Goal: Transaction & Acquisition: Book appointment/travel/reservation

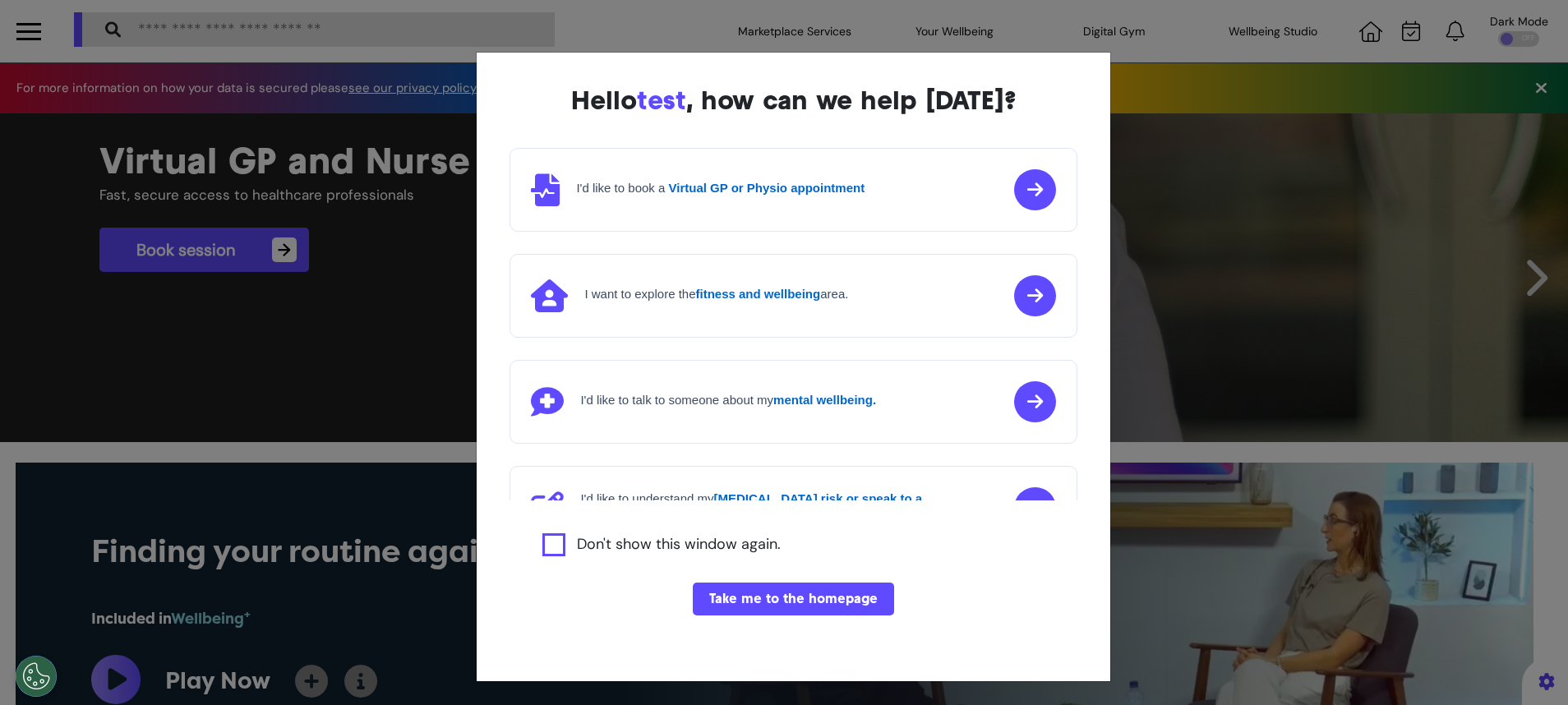
scroll to position [0, 783]
click at [791, 600] on button "Take me to the homepage" at bounding box center [793, 599] width 201 height 33
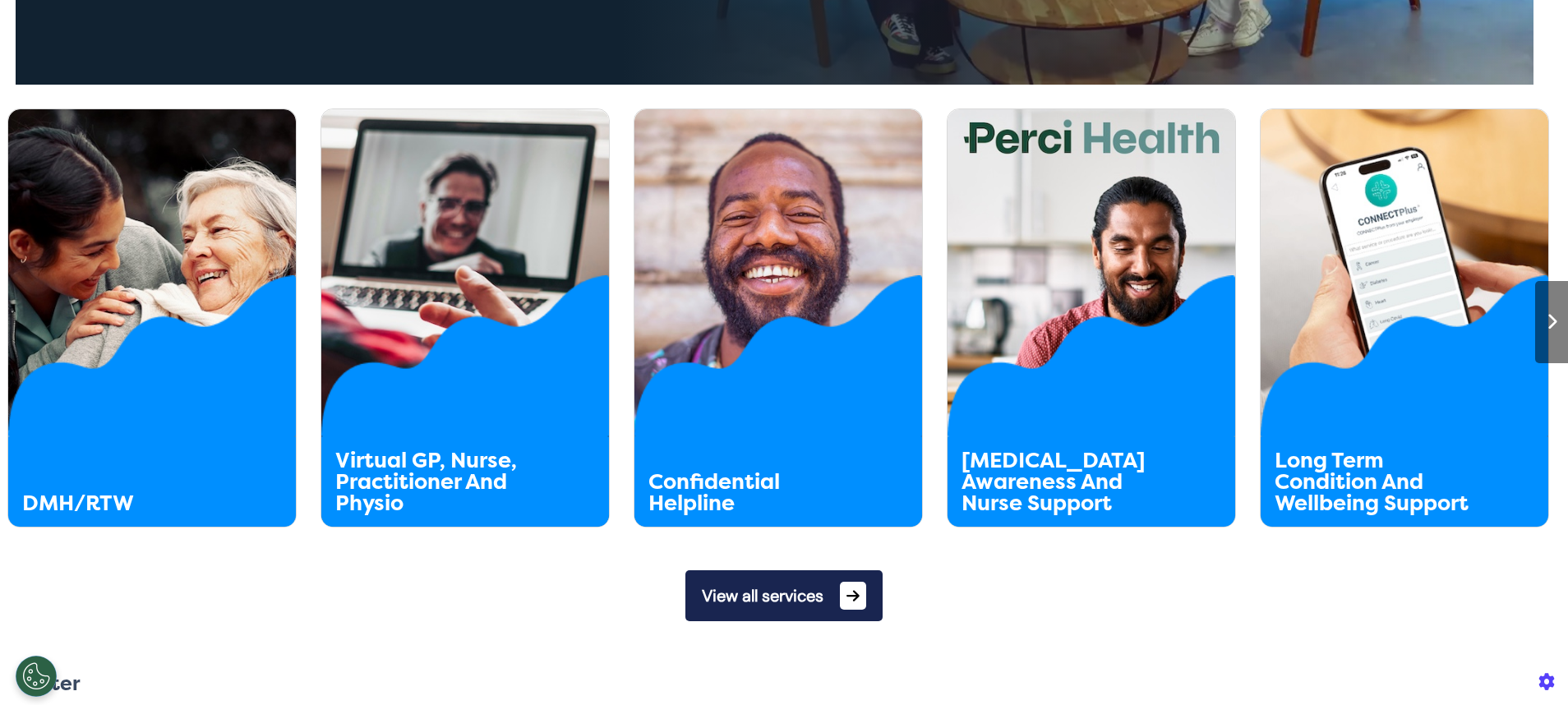
scroll to position [833, 0]
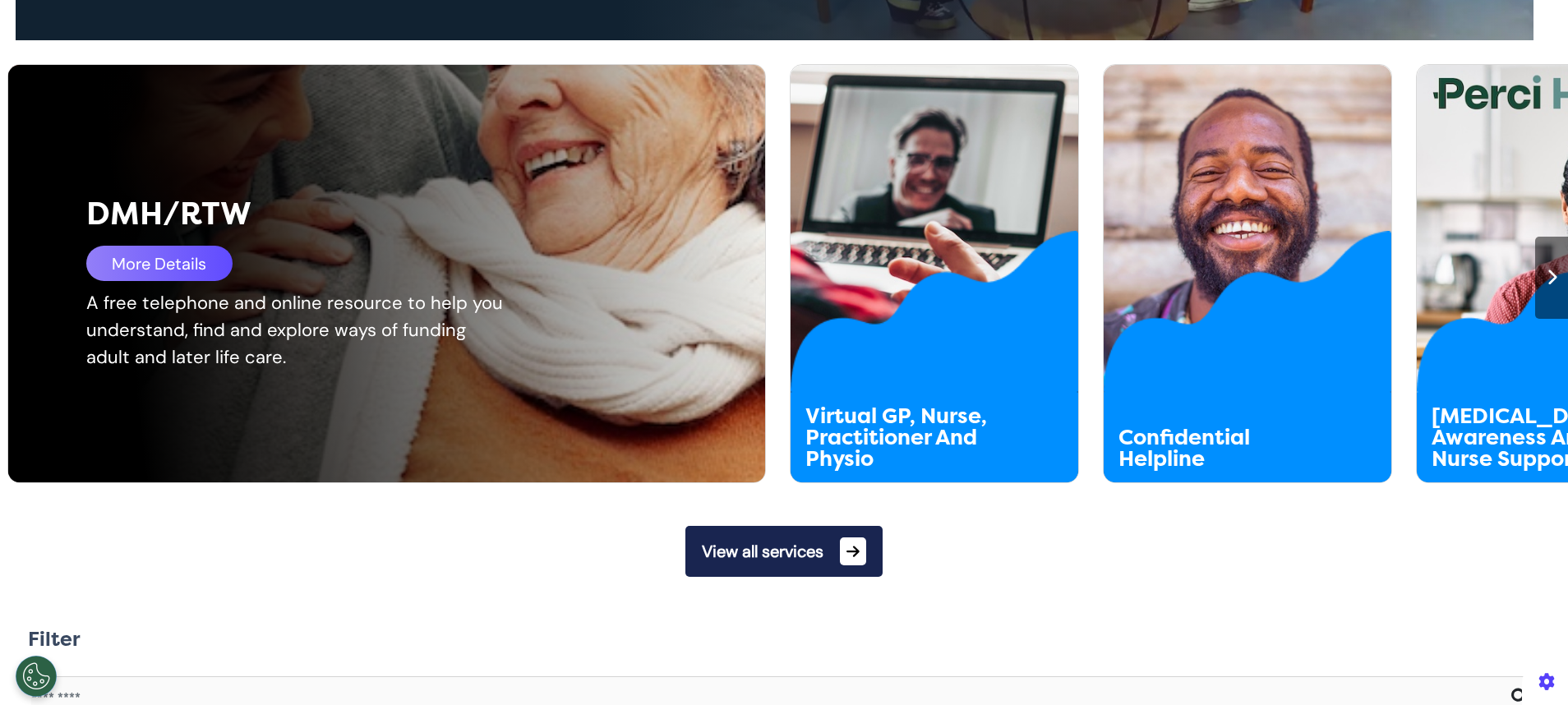
click at [153, 265] on div "More Details" at bounding box center [159, 263] width 146 height 35
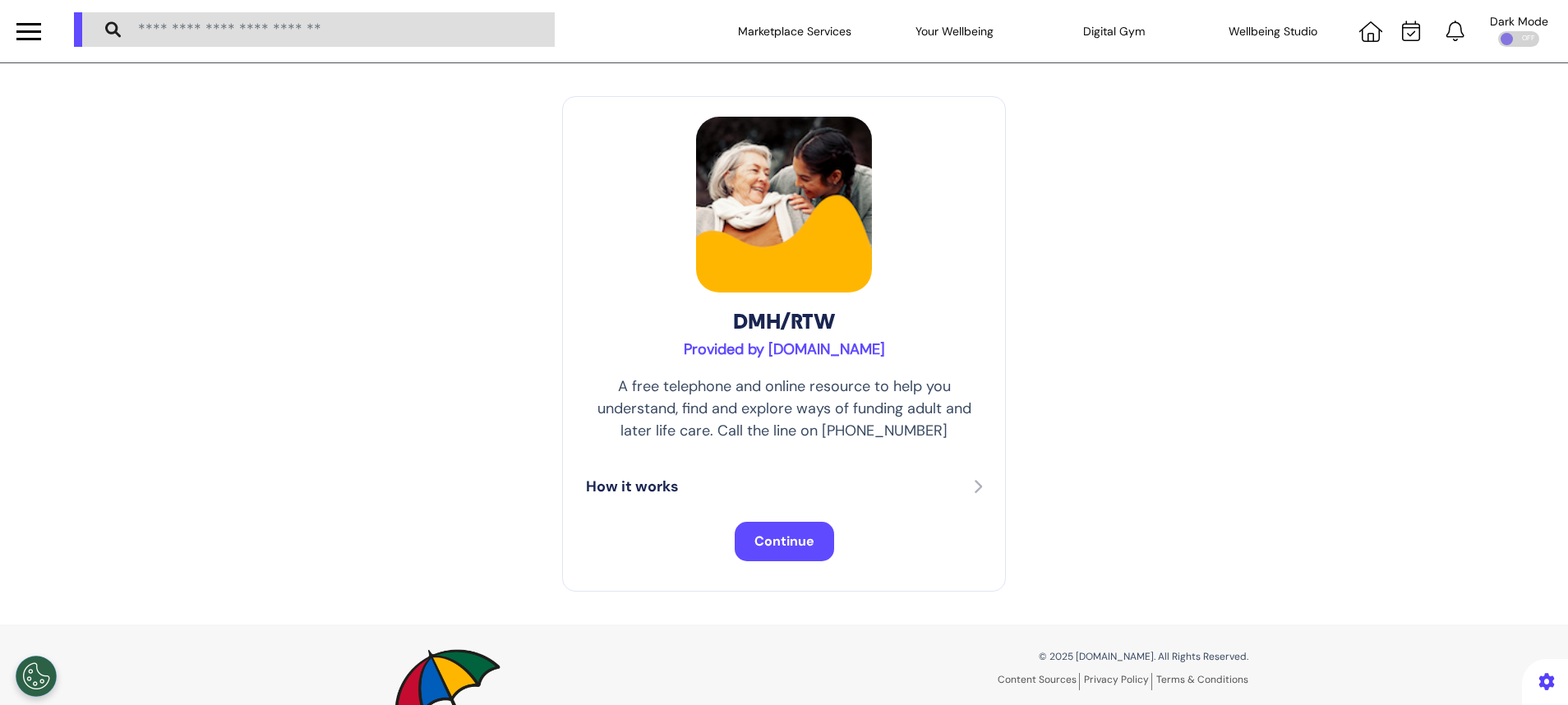
click at [803, 541] on span "Continue" at bounding box center [785, 541] width 60 height 17
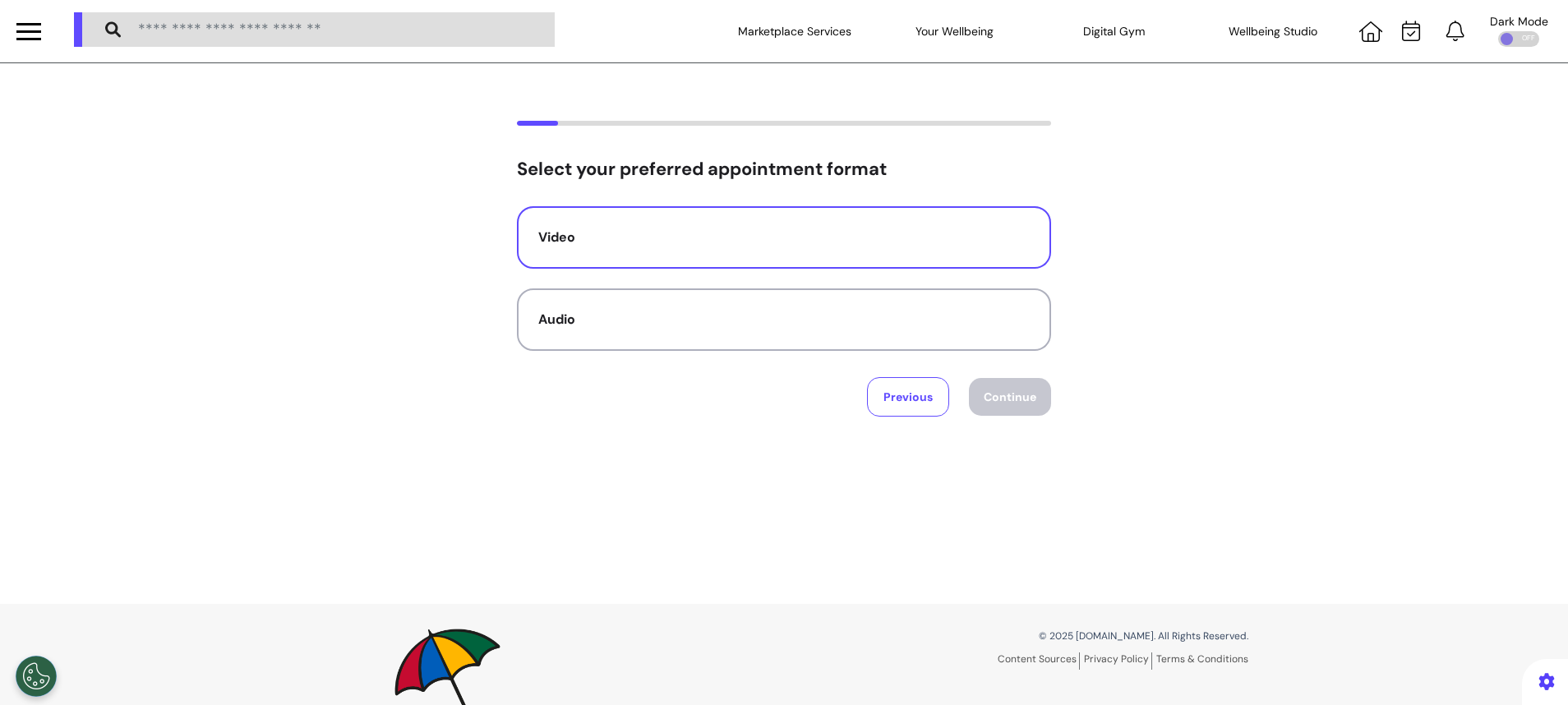
click at [847, 232] on div "Video" at bounding box center [783, 237] width 491 height 20
click at [1013, 392] on button "Continue" at bounding box center [1009, 397] width 82 height 38
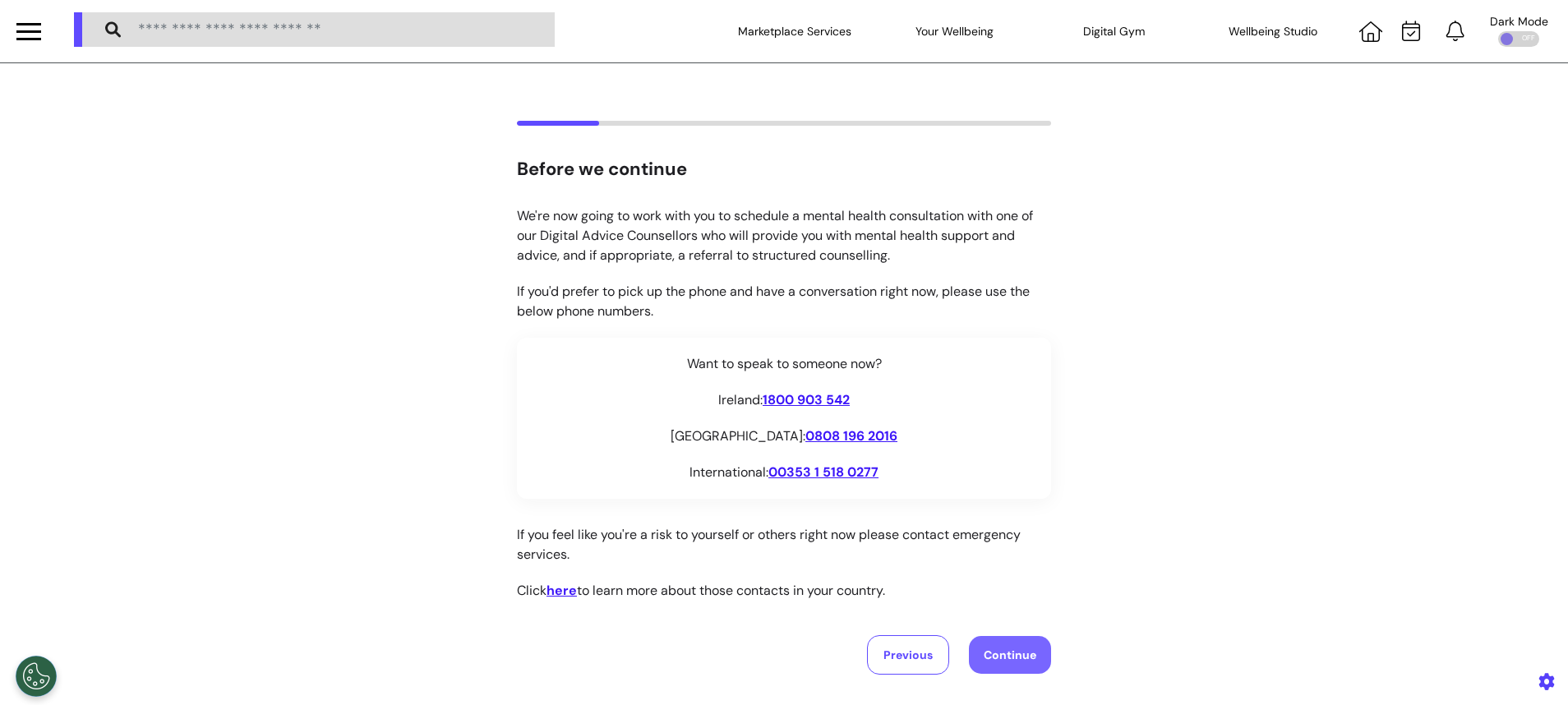
click at [991, 661] on button "Continue" at bounding box center [1009, 655] width 82 height 38
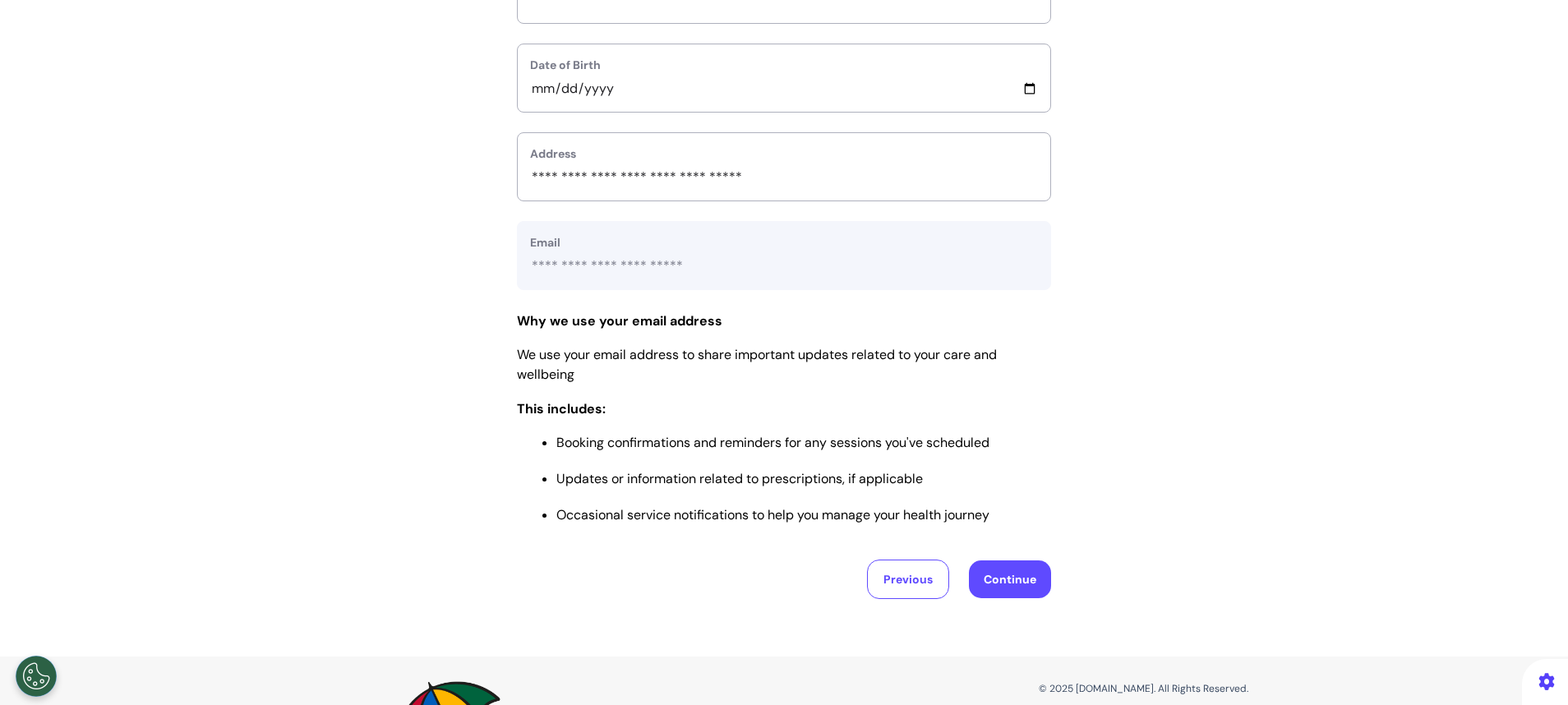
scroll to position [556, 0]
click at [996, 560] on button "Continue" at bounding box center [1009, 576] width 82 height 38
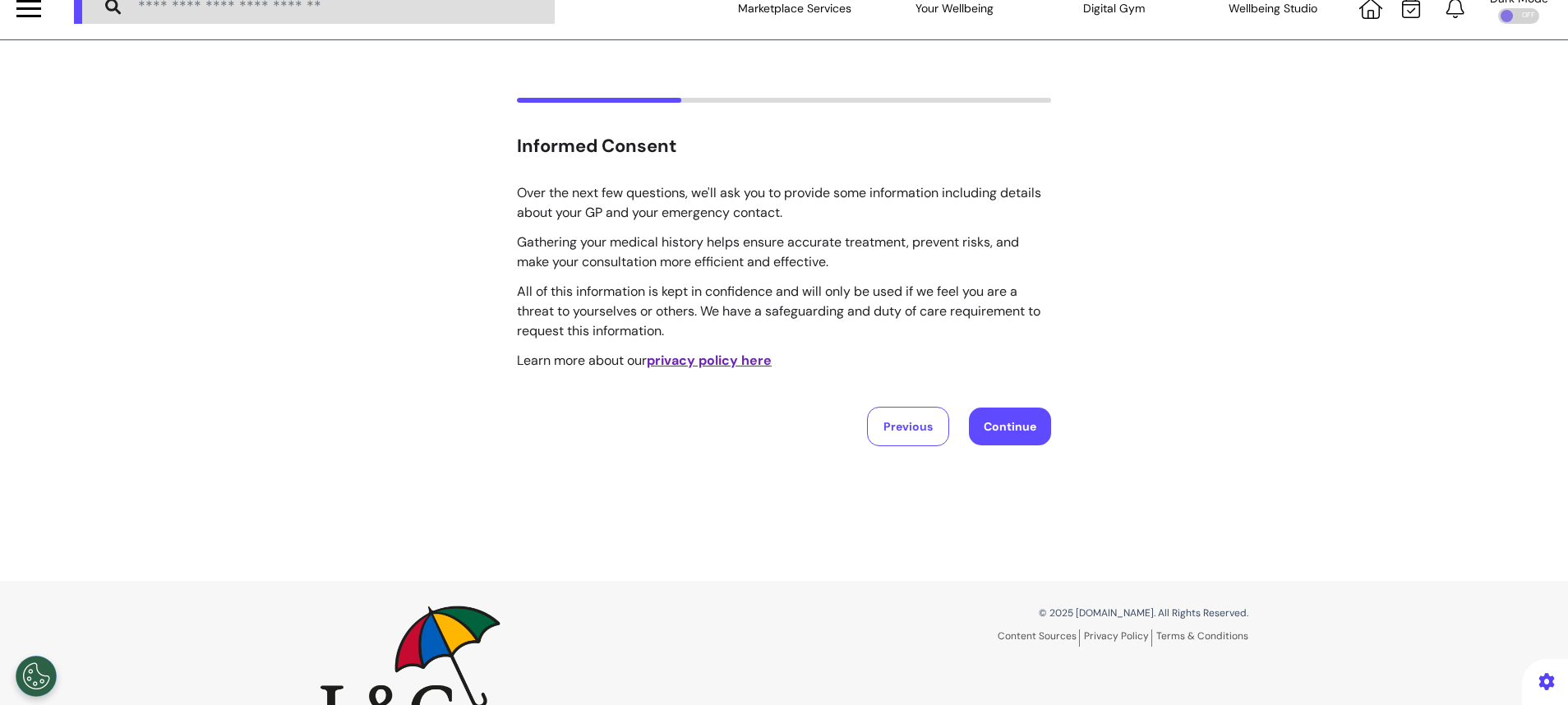
scroll to position [0, 0]
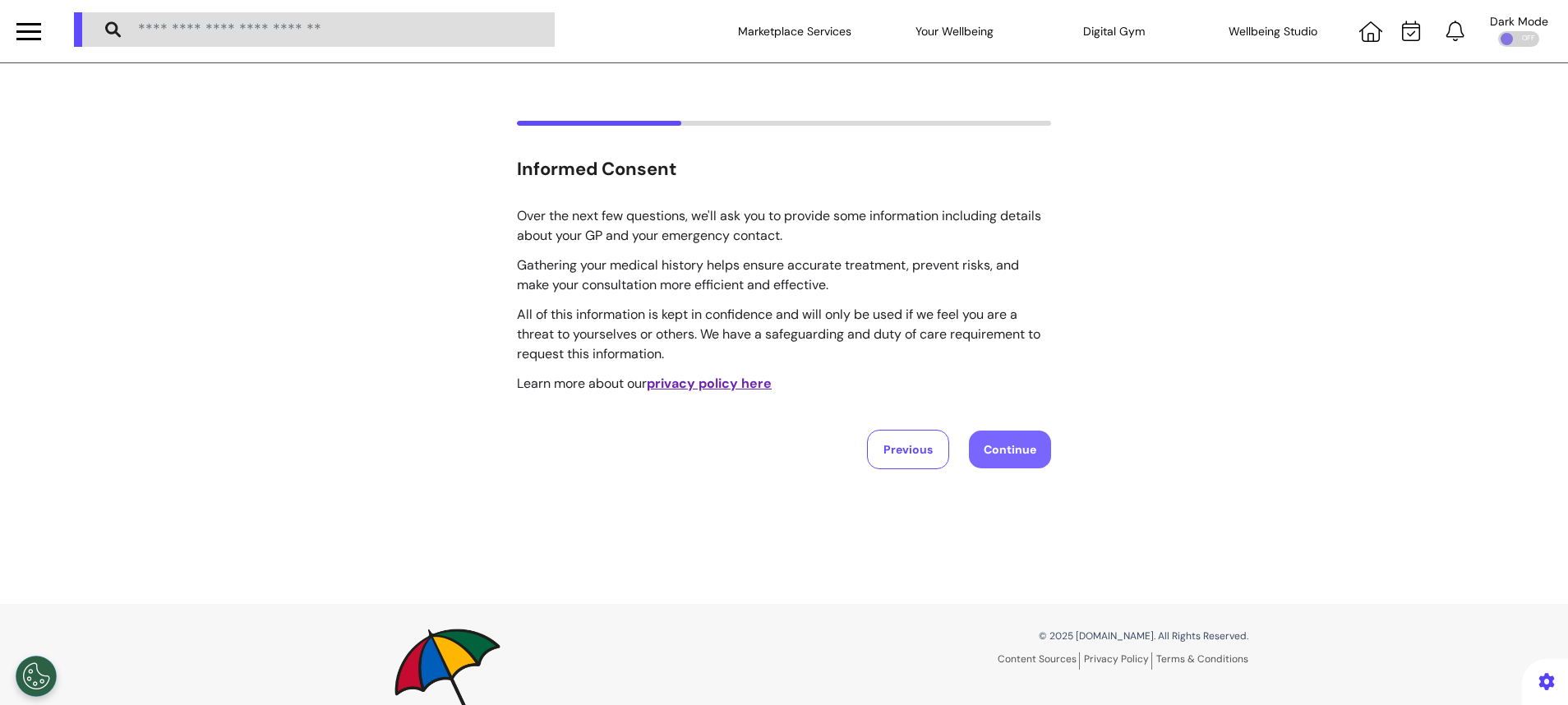
click at [1015, 446] on button "Continue" at bounding box center [1009, 449] width 82 height 38
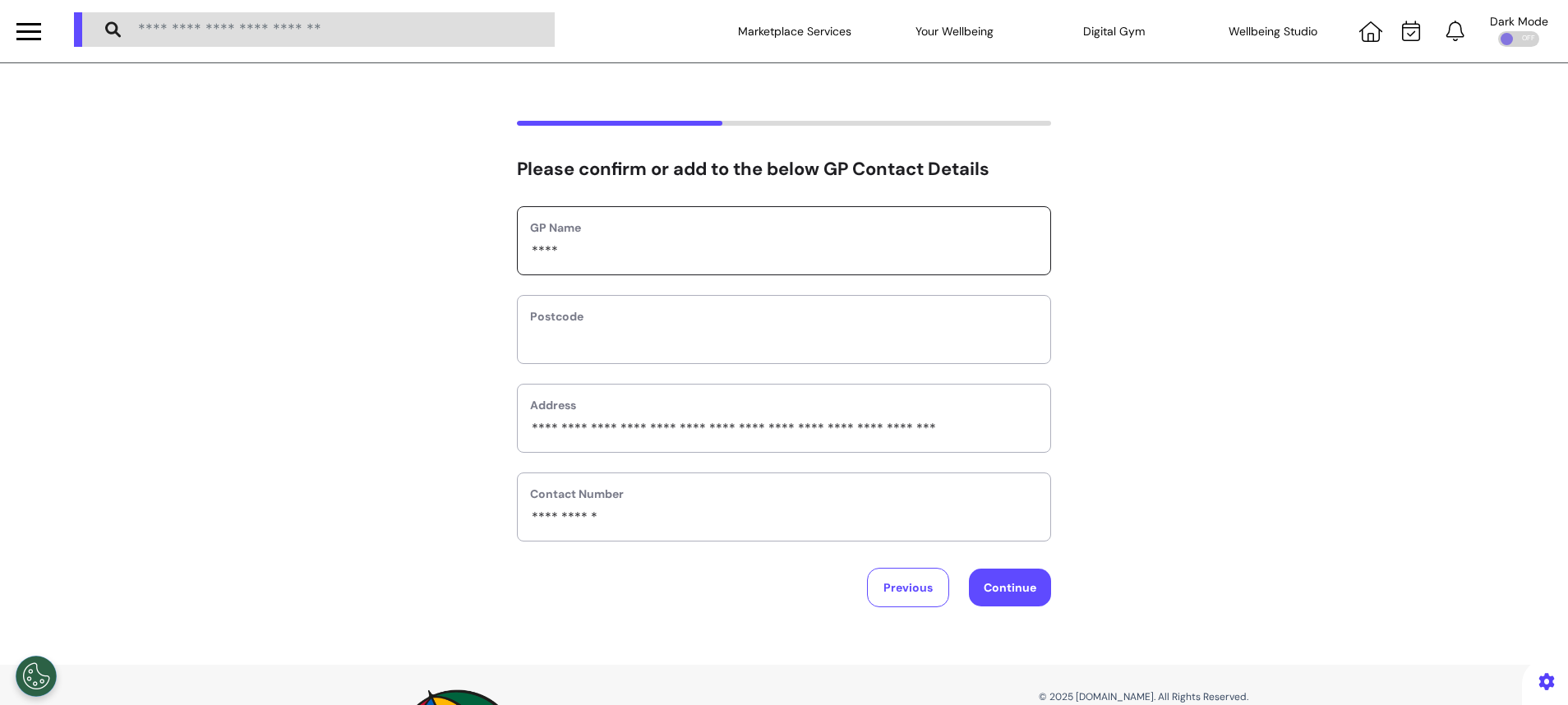
click at [794, 250] on input "****" at bounding box center [784, 251] width 508 height 22
type input "*"
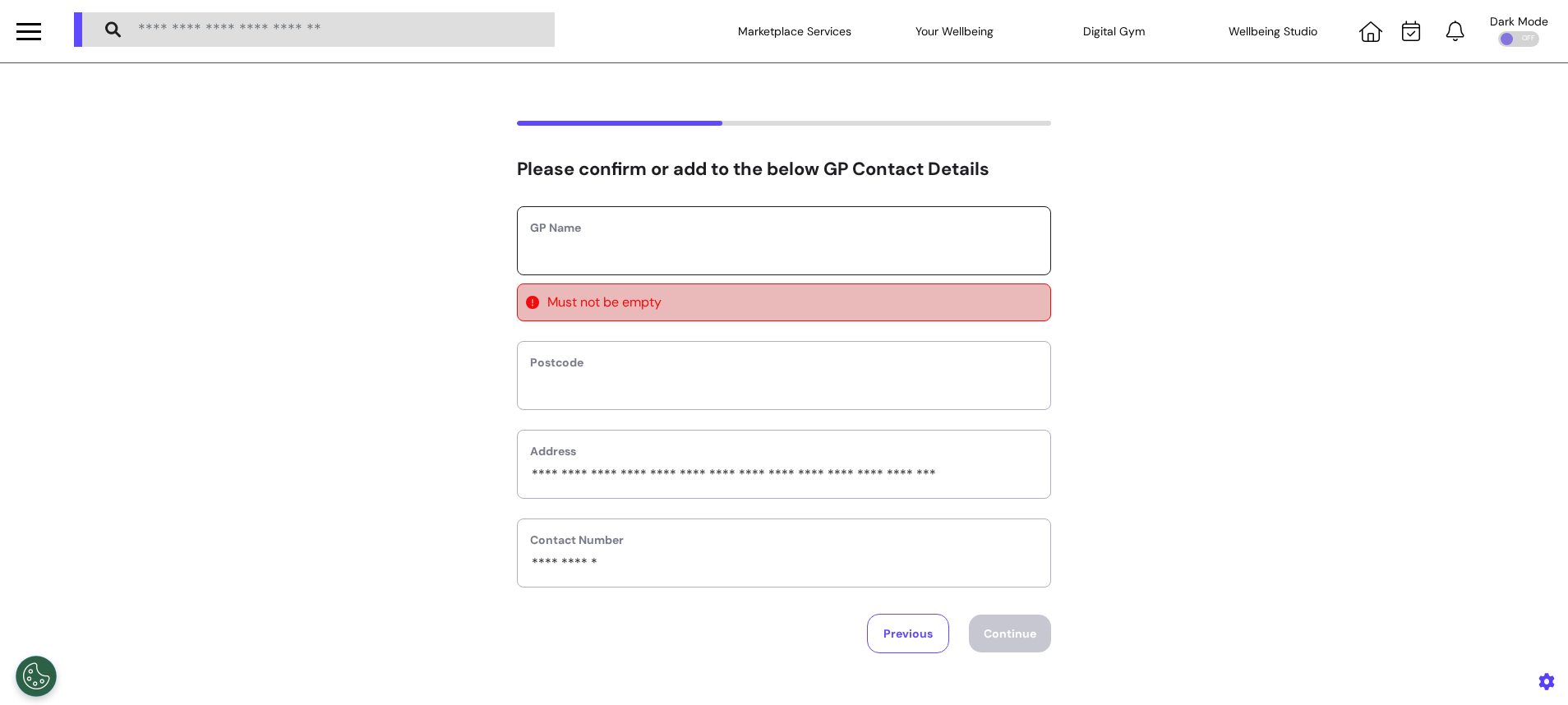
type input "*"
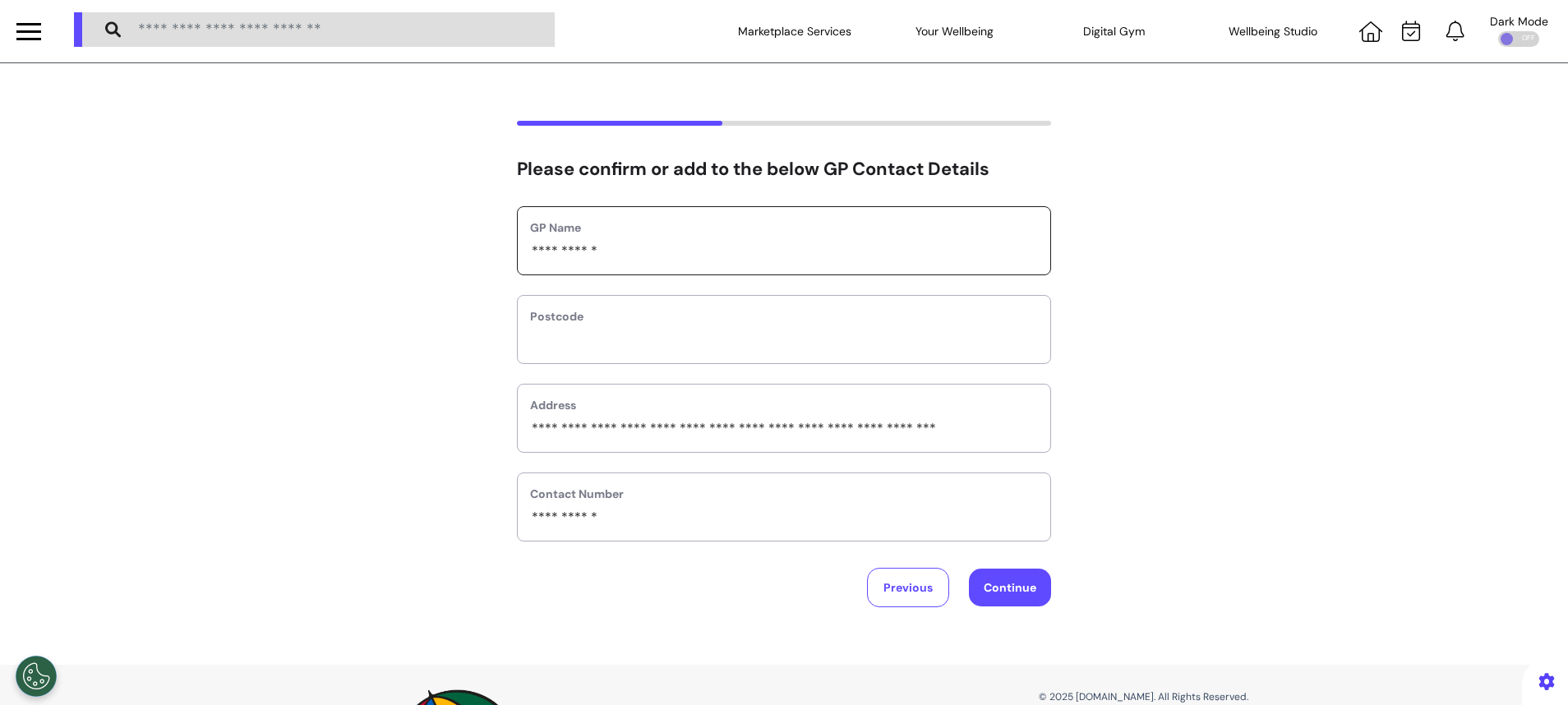
type input "**********"
click at [759, 336] on input "text" at bounding box center [784, 340] width 508 height 22
type input "*******"
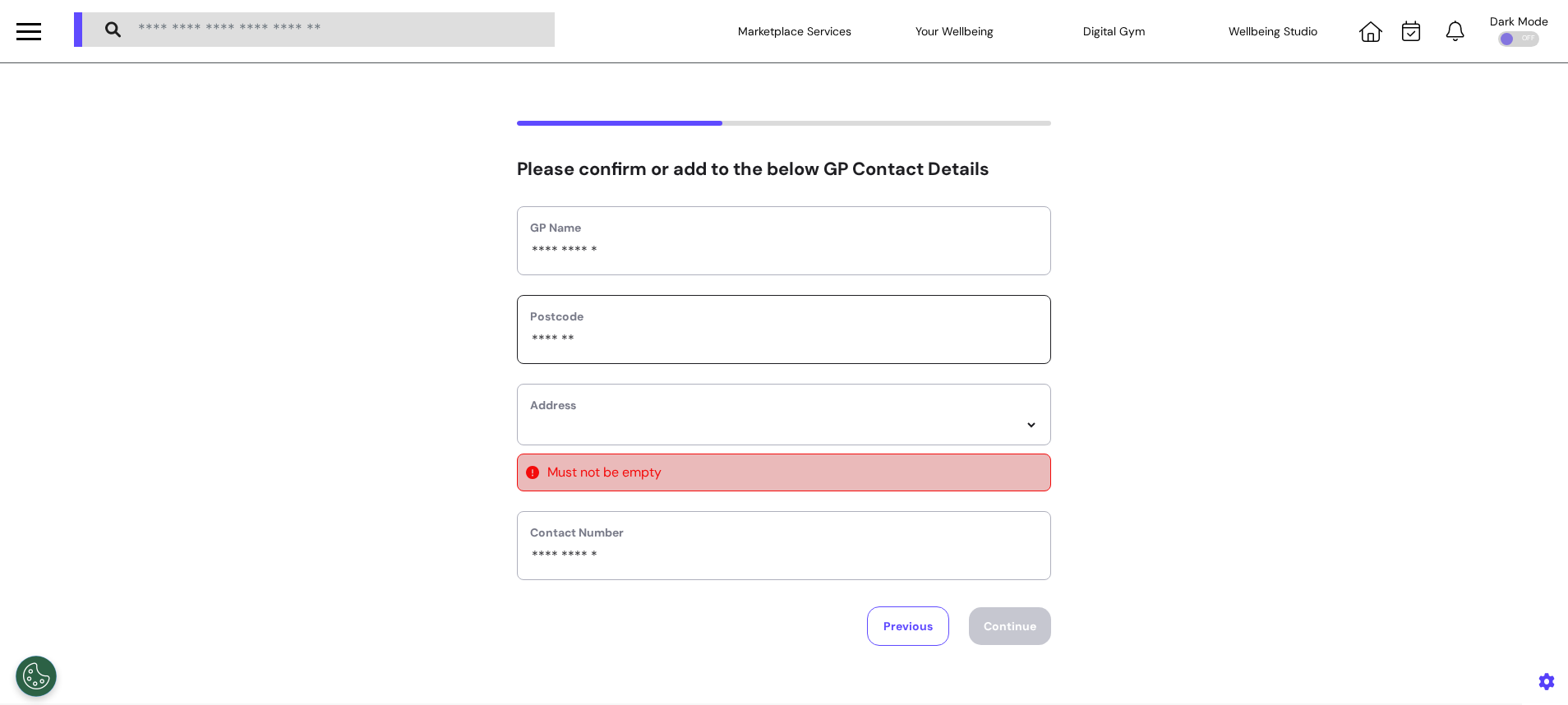
select select
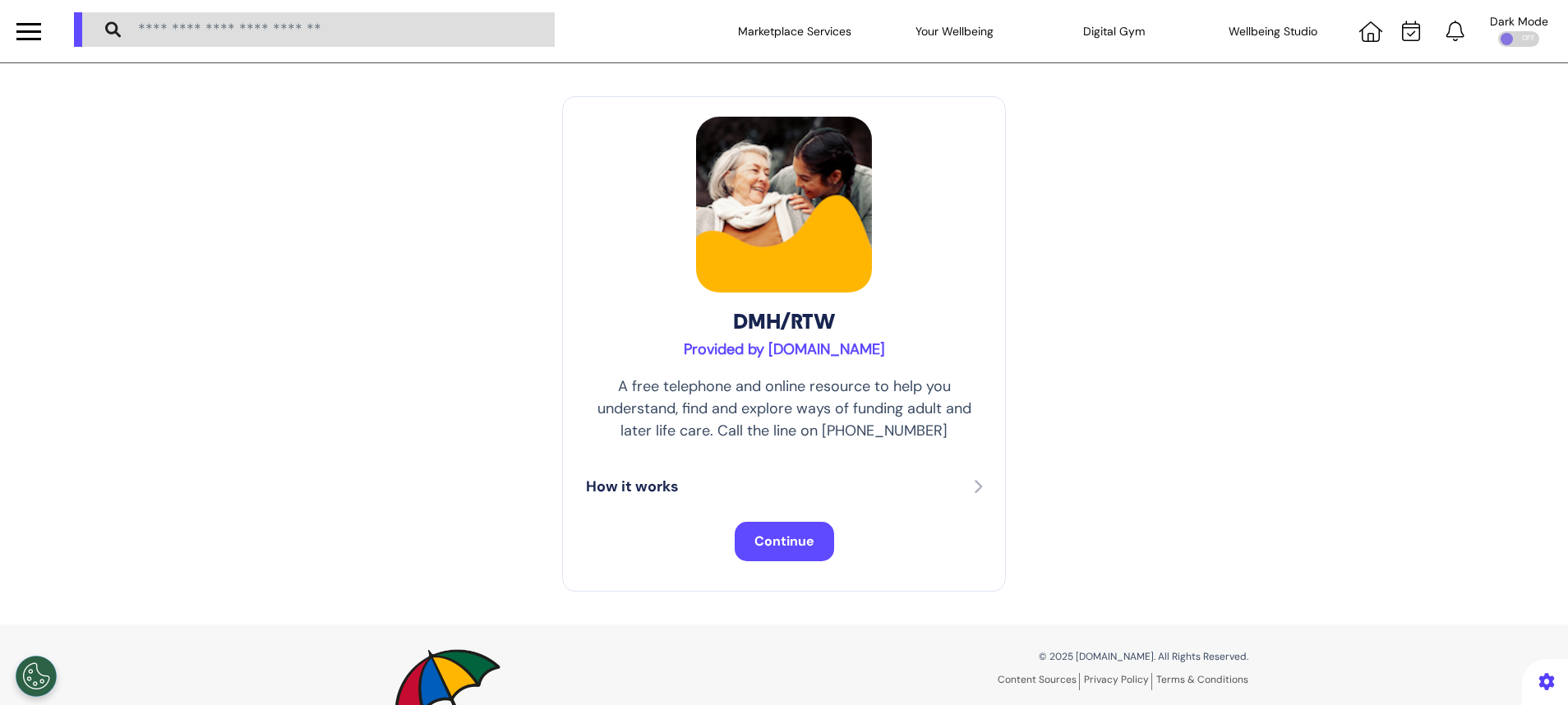
click at [809, 529] on button "Continue" at bounding box center [785, 541] width 100 height 40
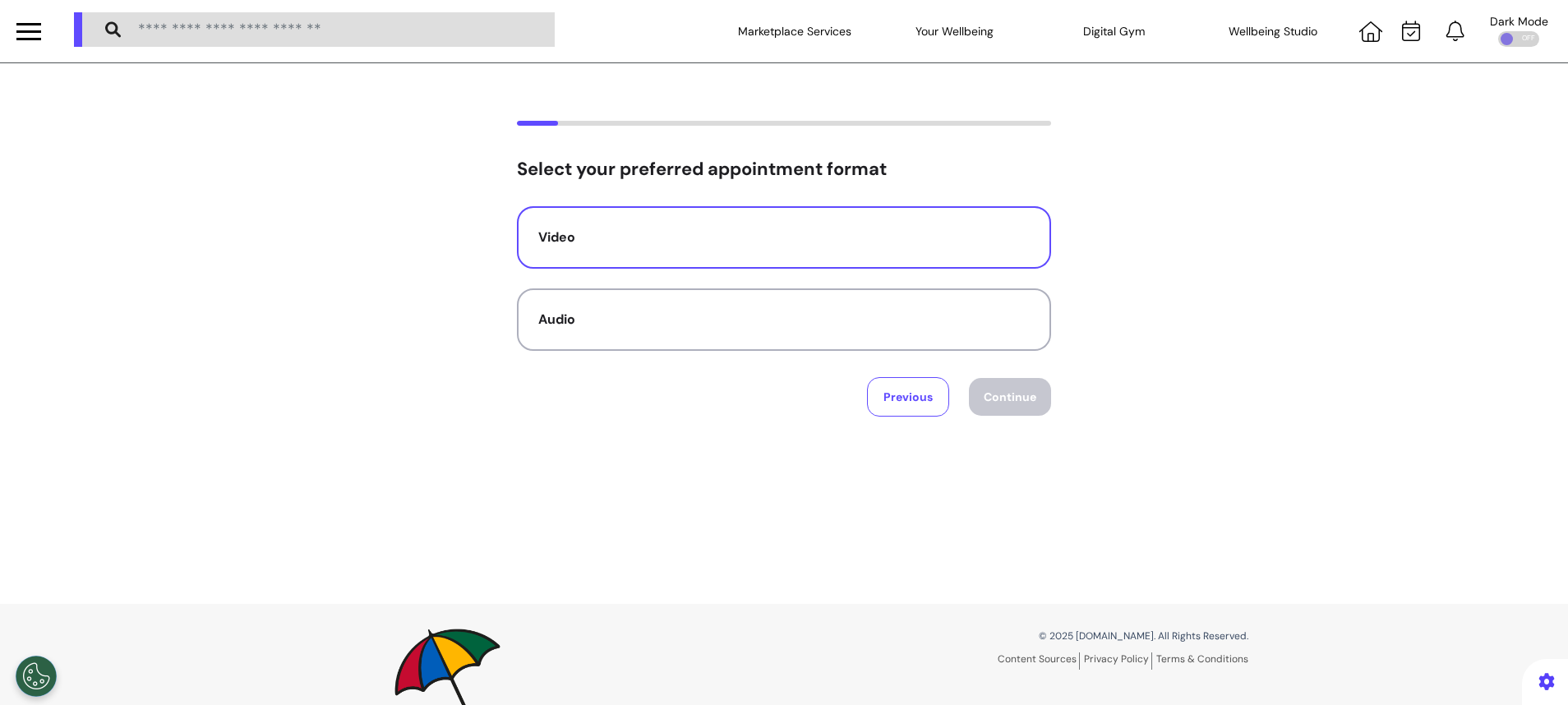
click at [793, 216] on button "Video" at bounding box center [784, 238] width 534 height 63
click at [1030, 409] on button "Continue" at bounding box center [1009, 397] width 82 height 38
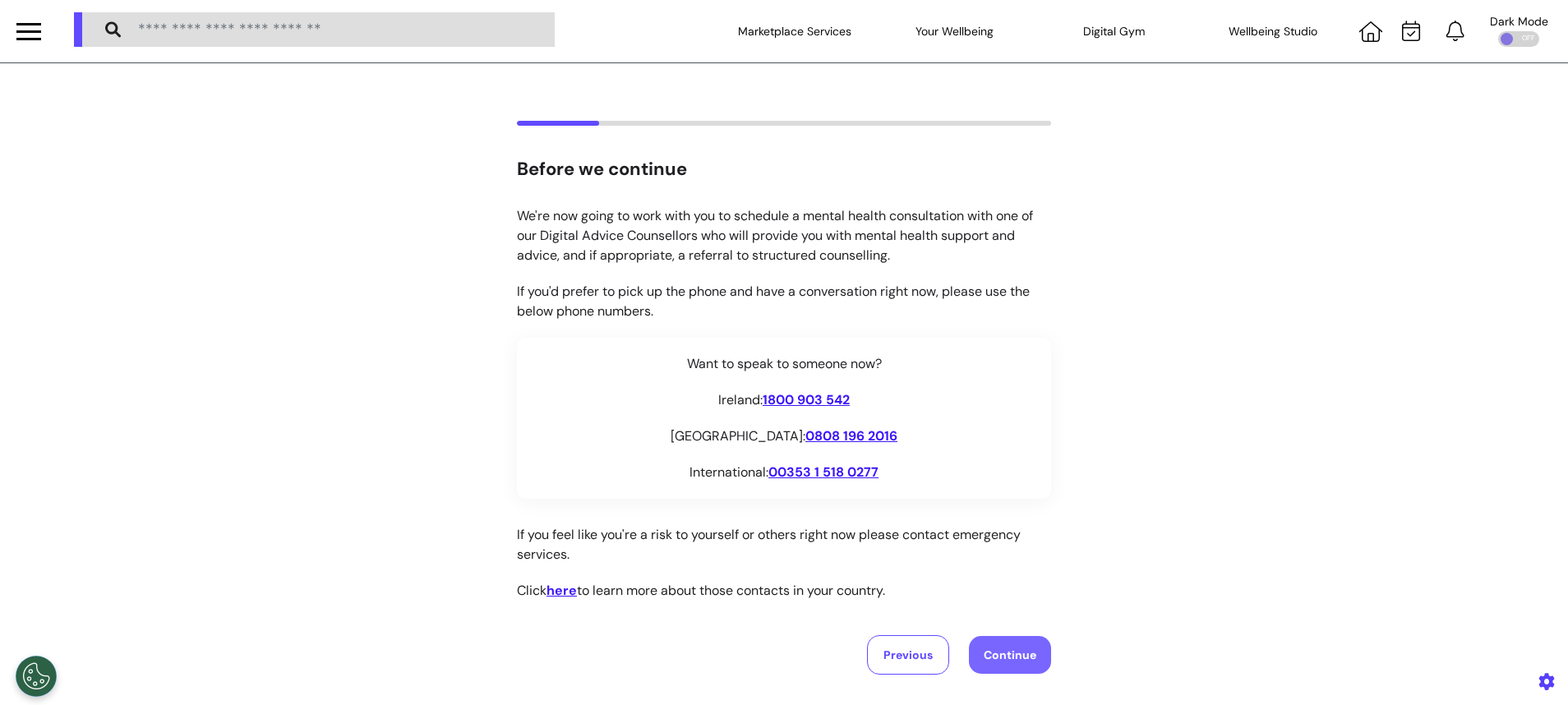
click at [1029, 659] on button "Continue" at bounding box center [1009, 655] width 82 height 38
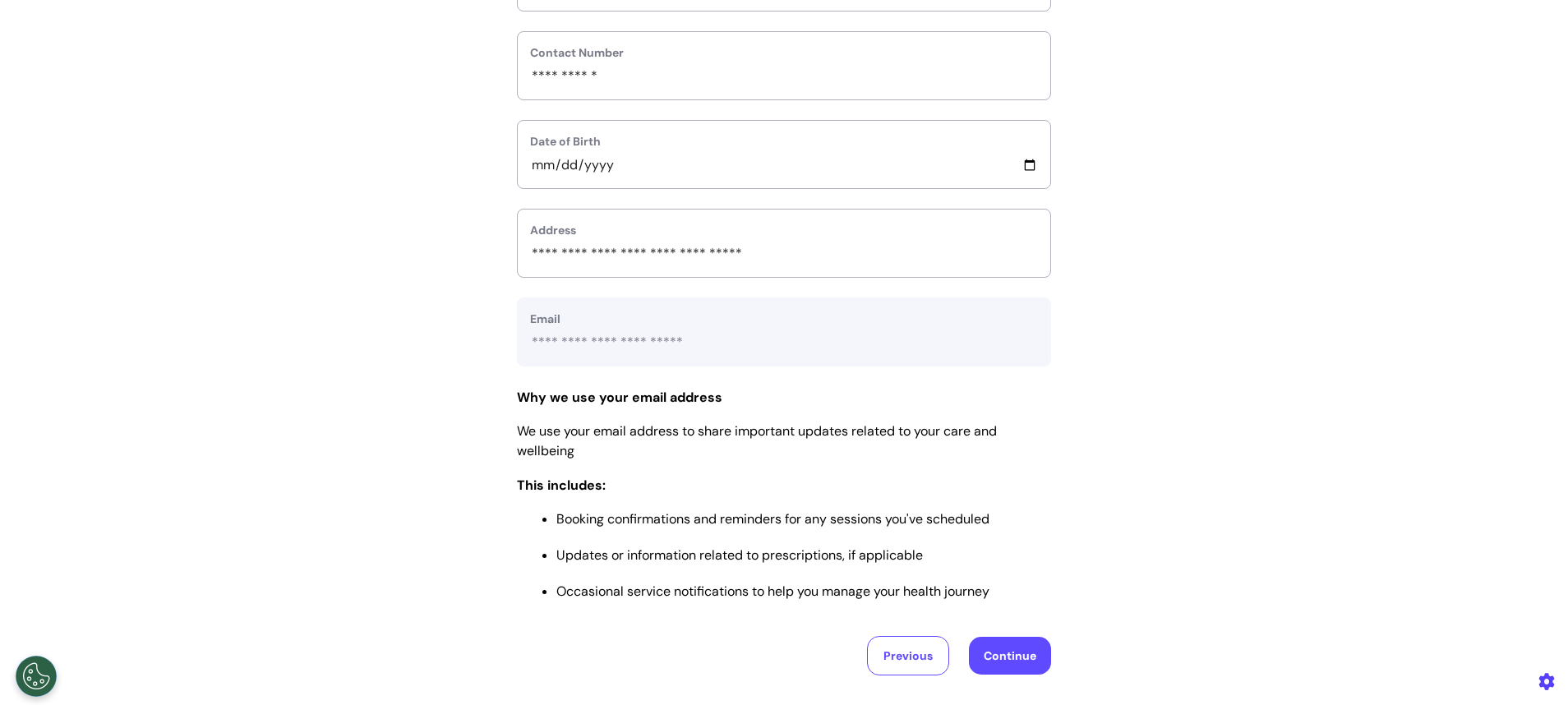
scroll to position [567, 0]
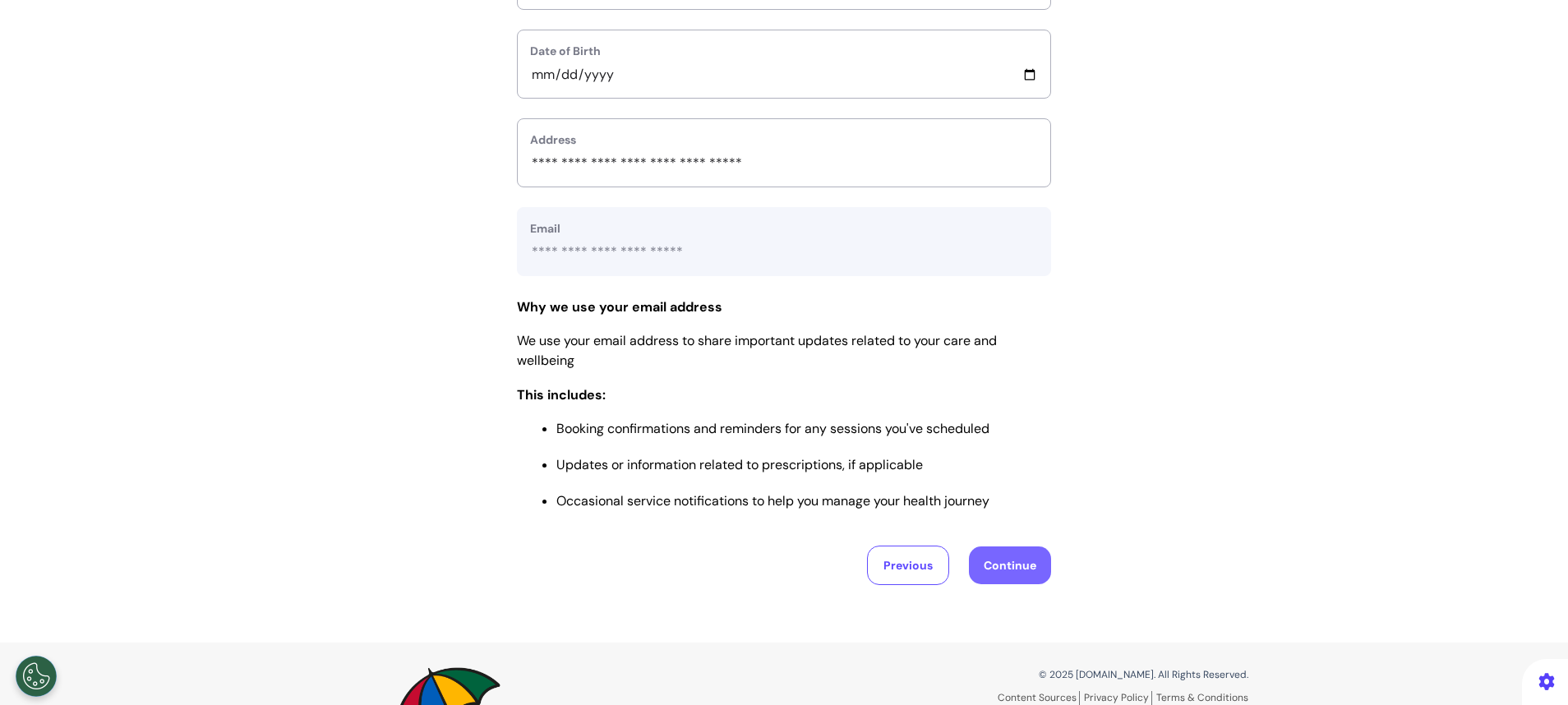
click at [993, 577] on button "Continue" at bounding box center [1009, 566] width 82 height 38
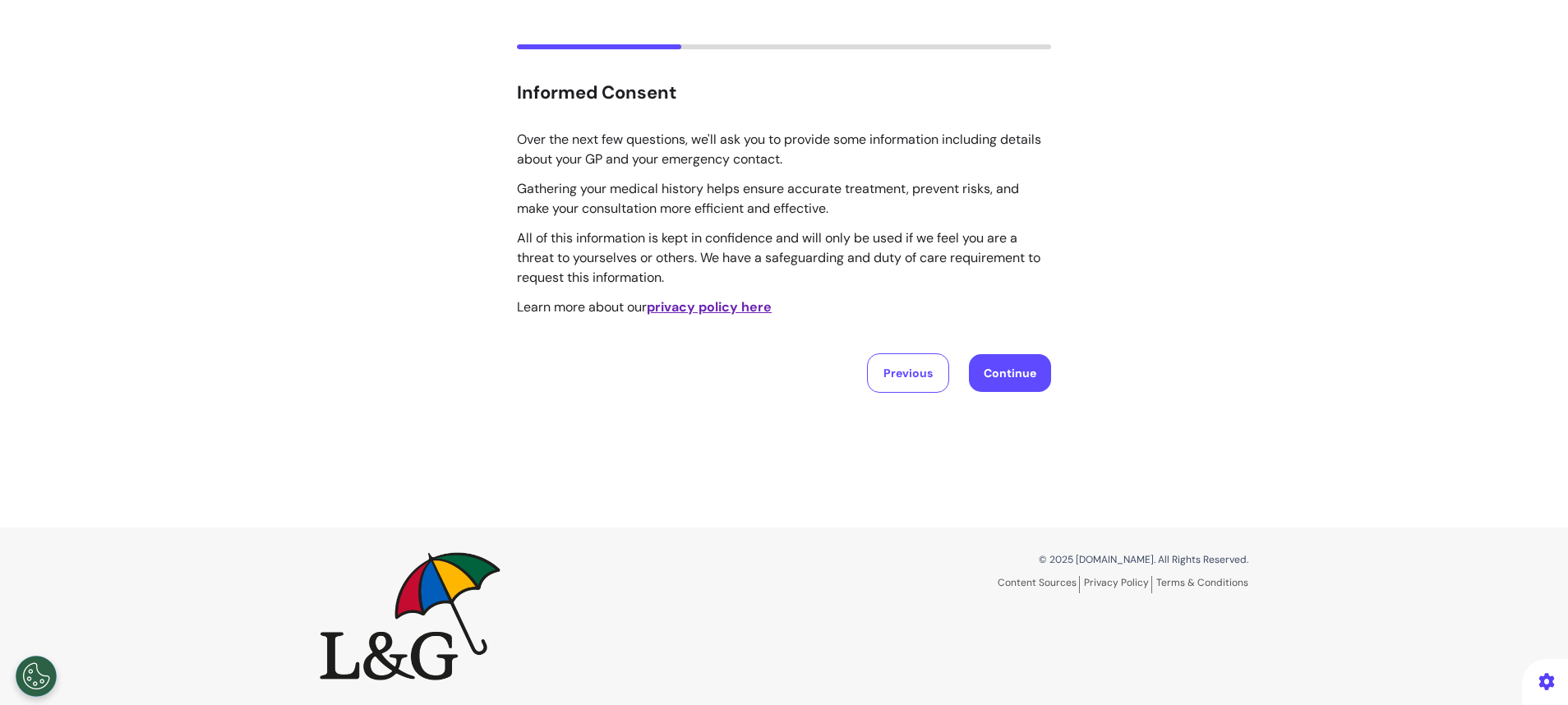
scroll to position [0, 0]
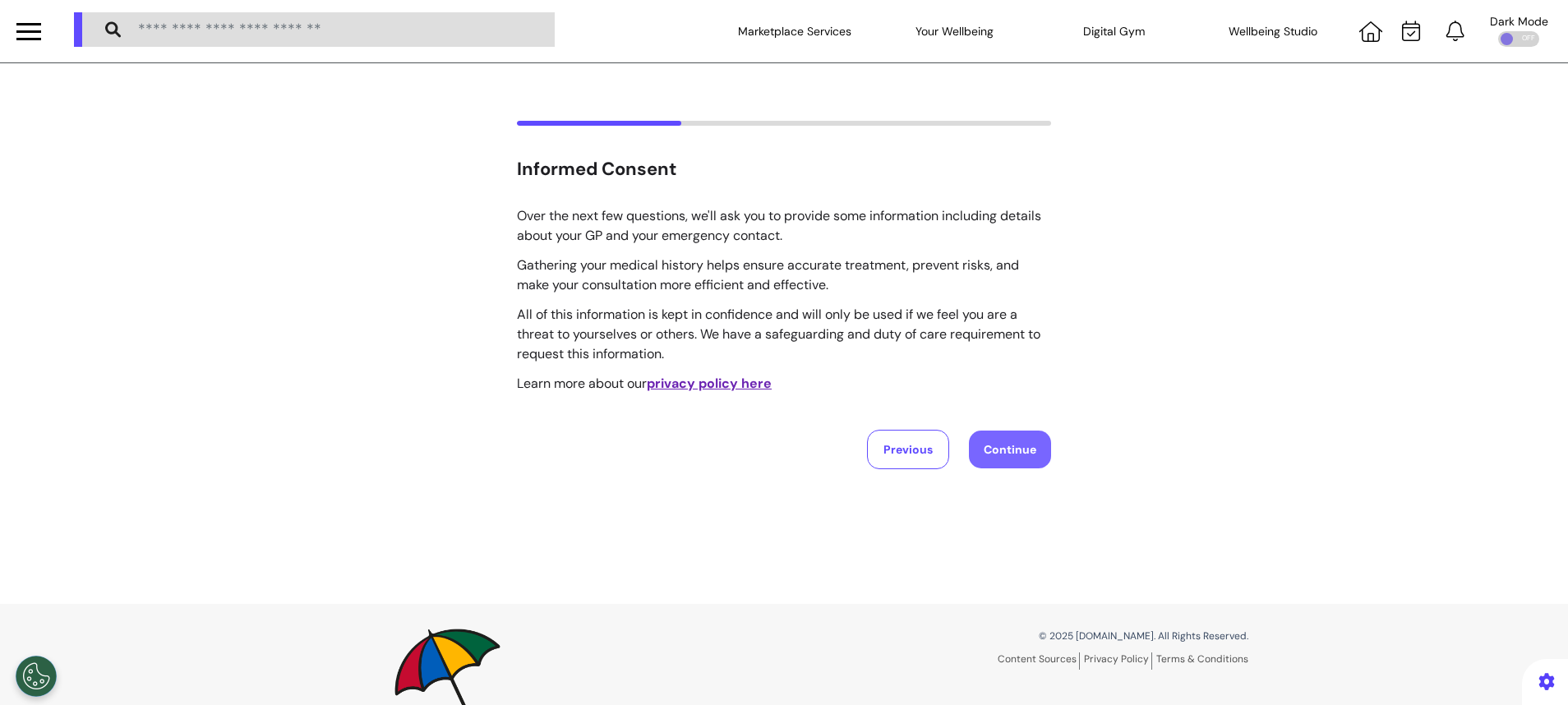
click at [994, 437] on button "Continue" at bounding box center [1009, 449] width 82 height 38
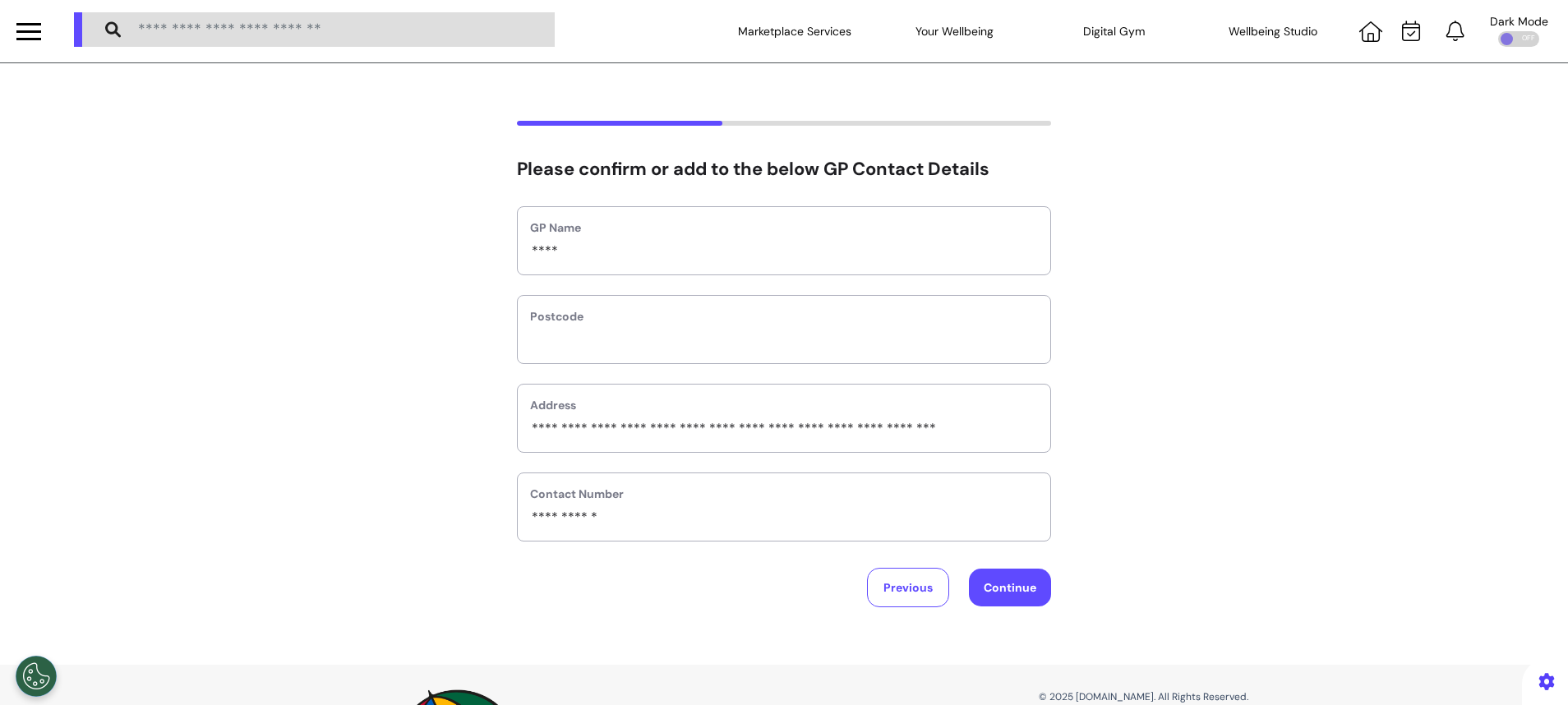
click at [997, 355] on div "Postcode" at bounding box center [784, 330] width 534 height 69
click at [993, 337] on input "text" at bounding box center [784, 340] width 508 height 22
type input "*******"
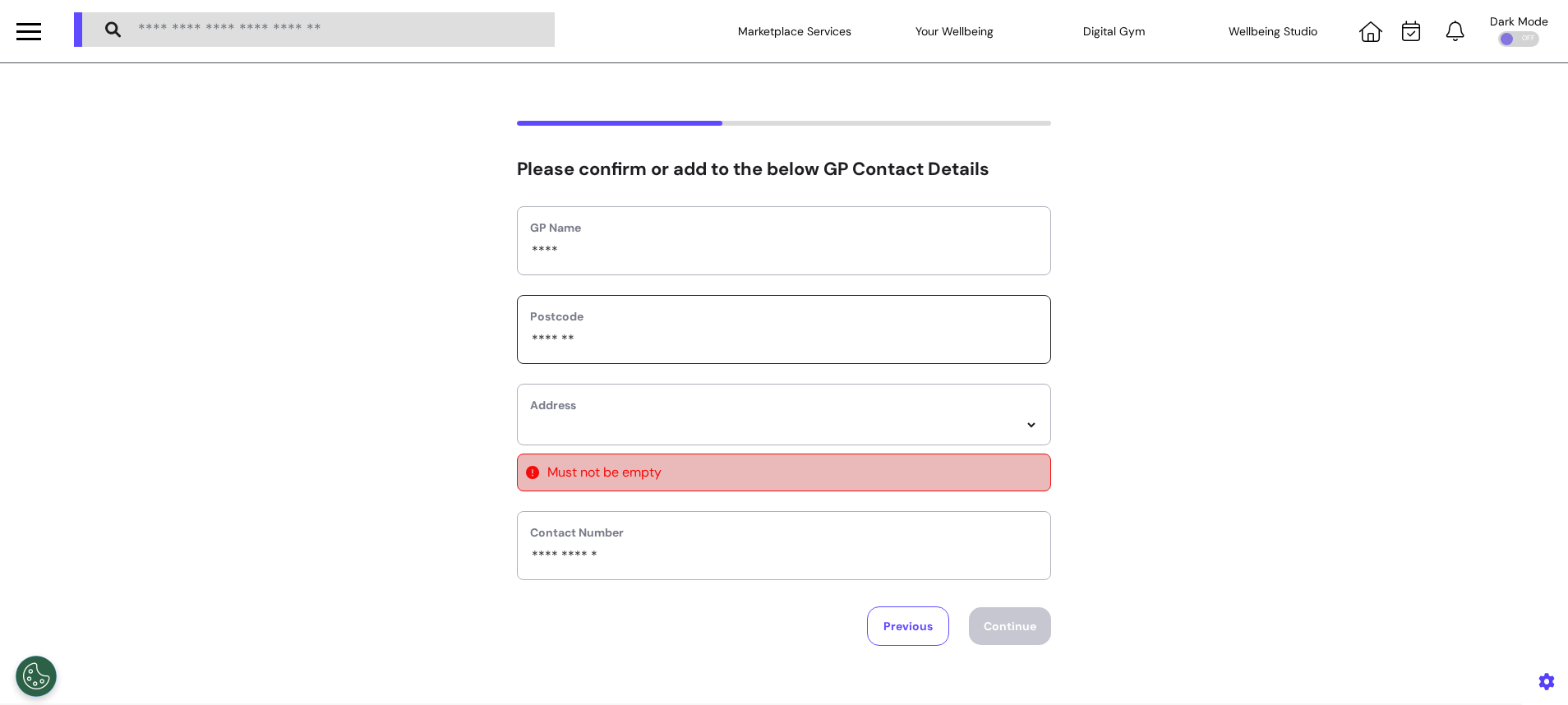
select select
click at [586, 411] on label "Address" at bounding box center [784, 405] width 508 height 17
click at [1022, 426] on select "**********" at bounding box center [784, 425] width 508 height 14
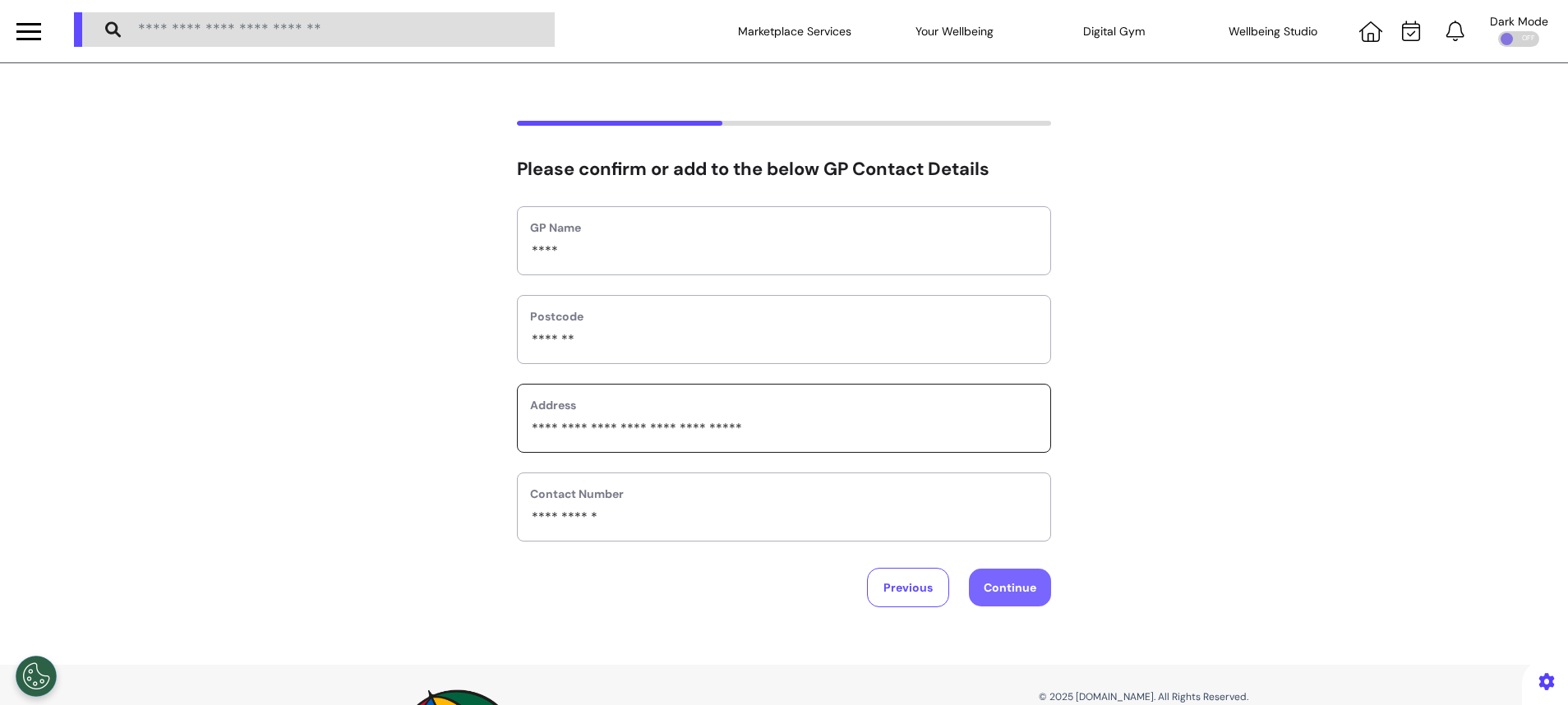
click at [1025, 600] on button "Continue" at bounding box center [1009, 588] width 82 height 38
select select "******"
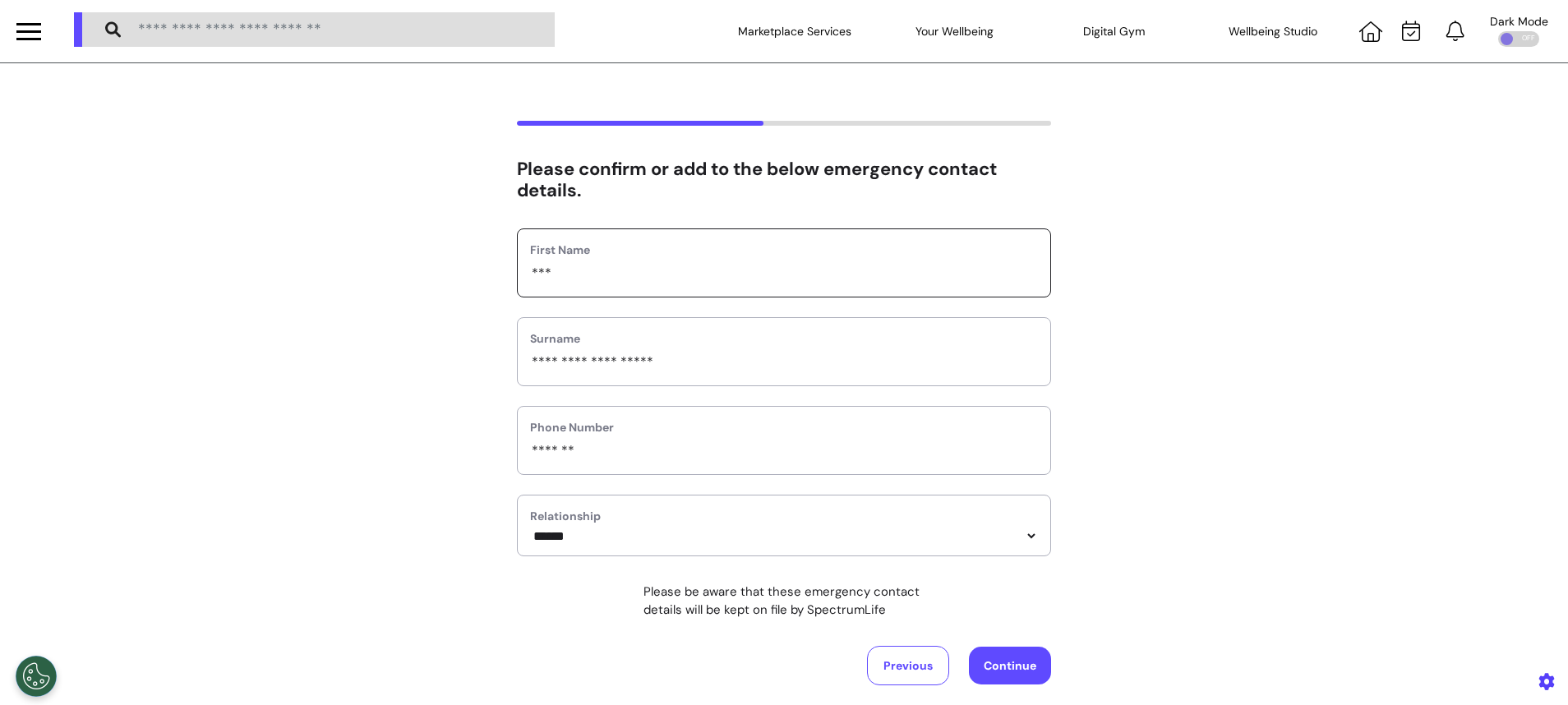
click at [633, 281] on input "***" at bounding box center [784, 274] width 508 height 22
type input "*********"
drag, startPoint x: 543, startPoint y: 363, endPoint x: 391, endPoint y: 351, distance: 152.5
click at [391, 351] on div "**********" at bounding box center [784, 403] width 1568 height 565
type input "**********"
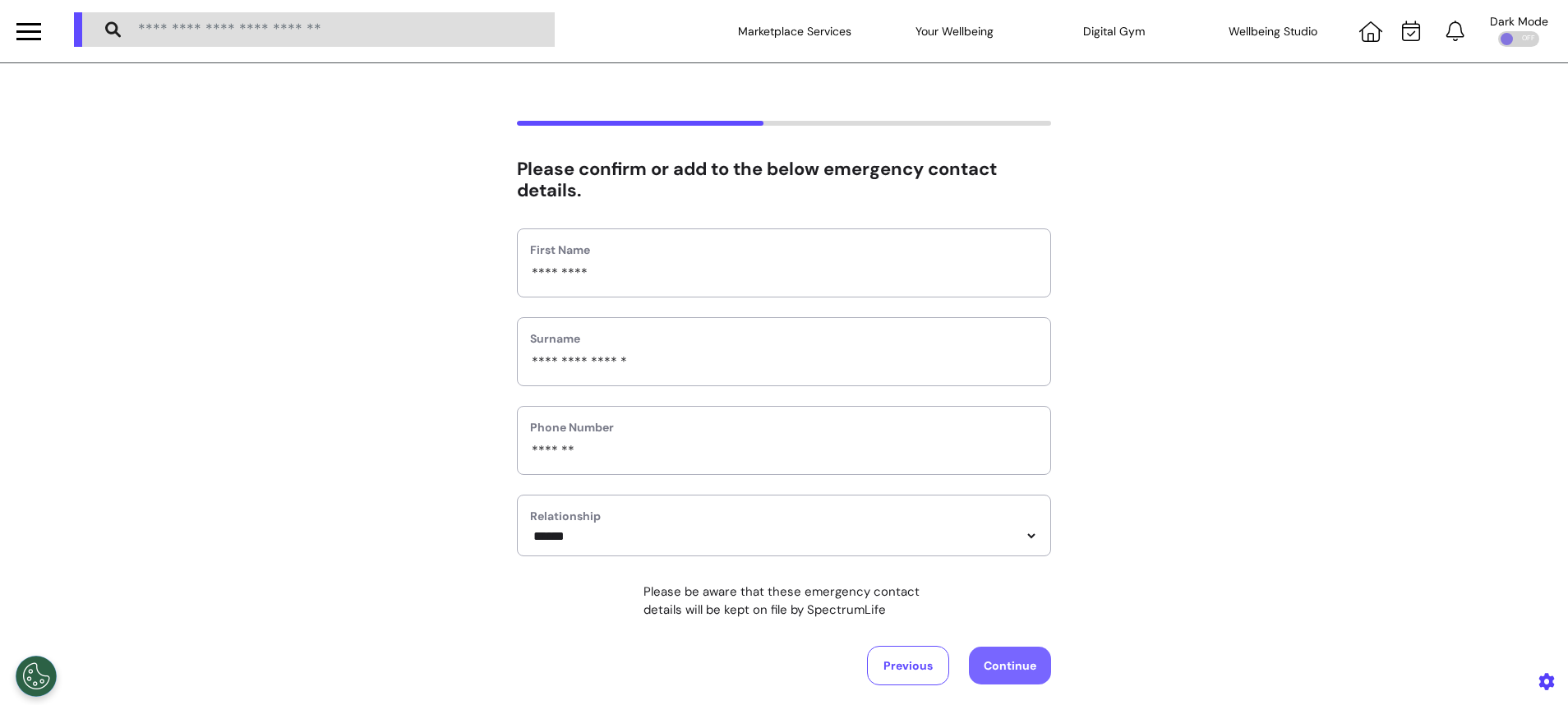
click at [1028, 664] on button "Continue" at bounding box center [1009, 665] width 82 height 38
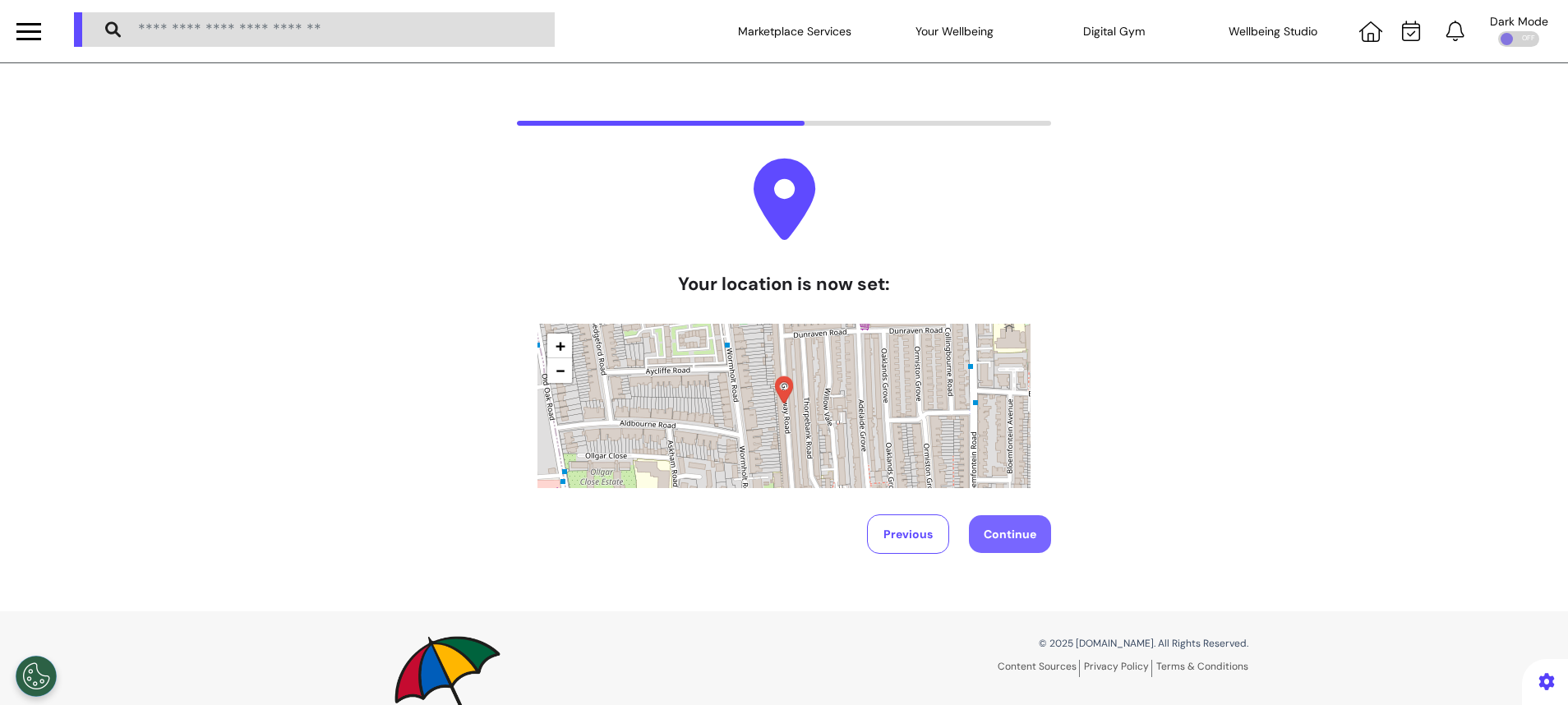
click at [1003, 526] on button "Continue" at bounding box center [1009, 535] width 82 height 38
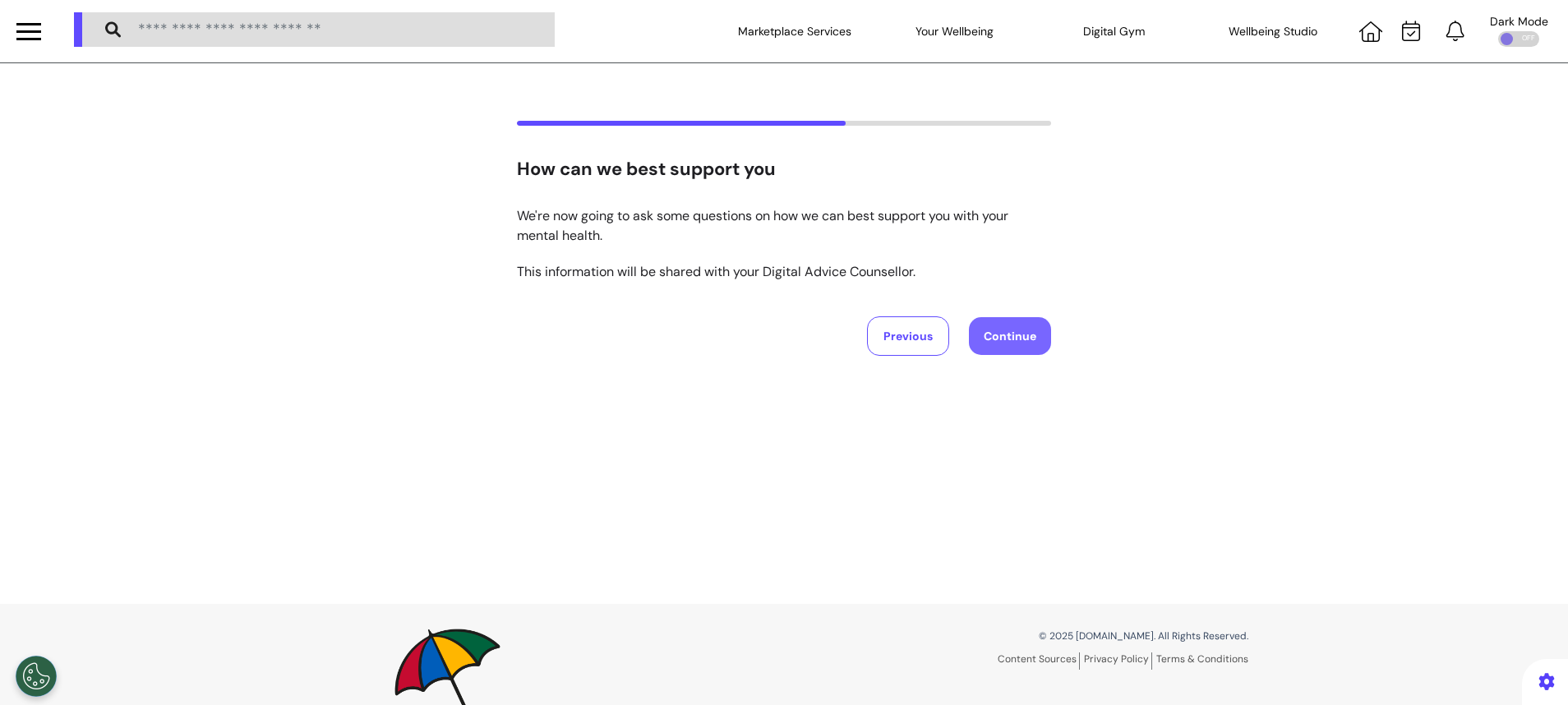
click at [1010, 349] on button "Continue" at bounding box center [1009, 337] width 82 height 38
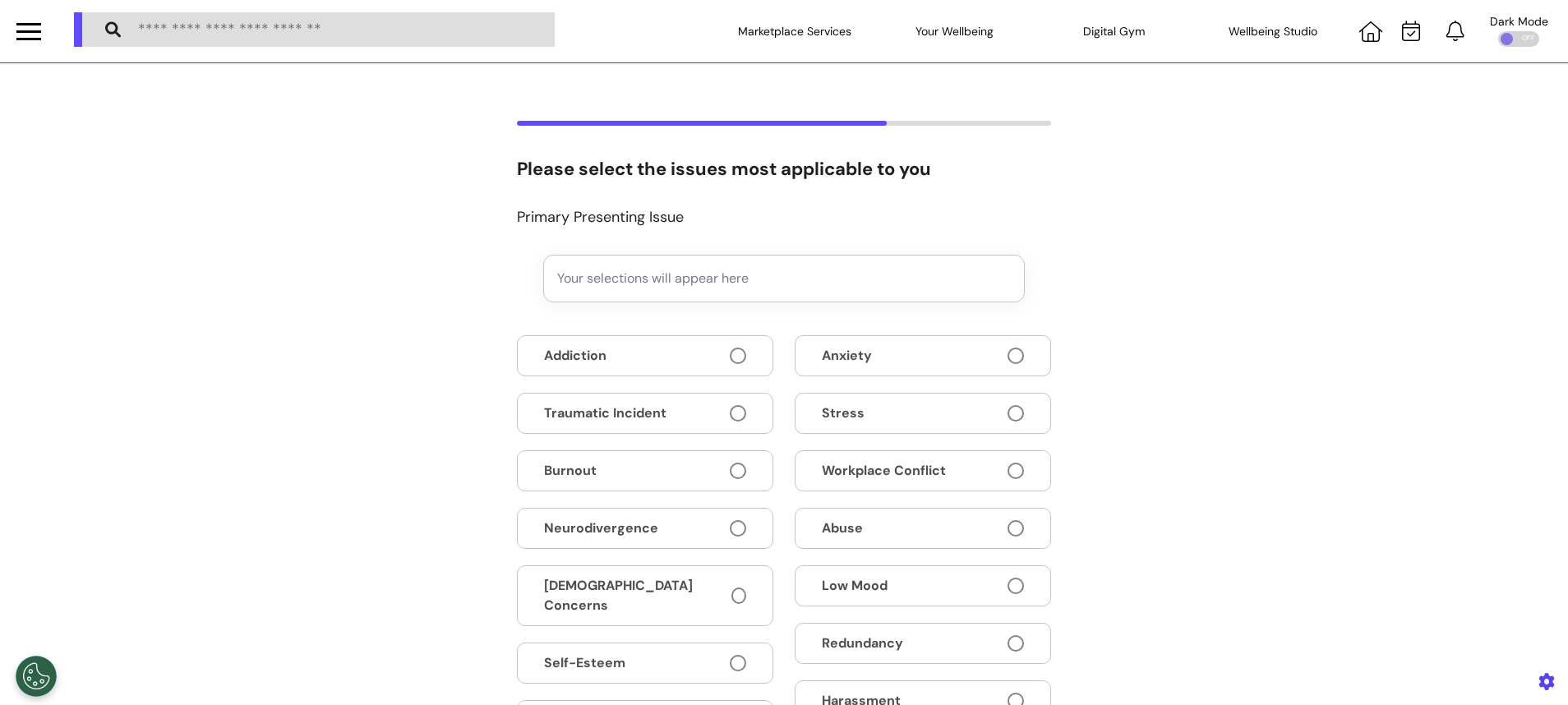
click at [999, 366] on button "Anxiety" at bounding box center [923, 356] width 256 height 41
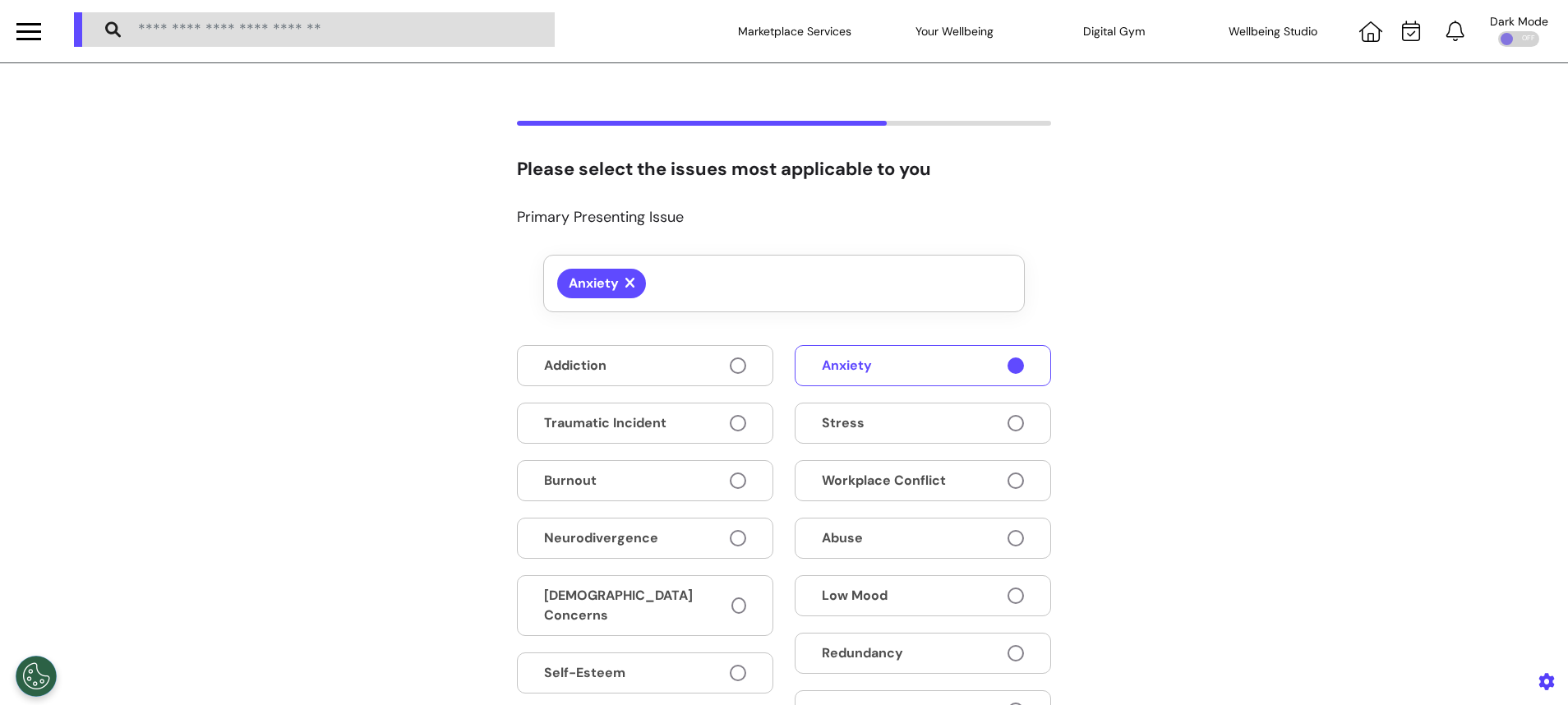
click at [950, 480] on button "Workplace Conflict" at bounding box center [923, 481] width 256 height 41
click at [946, 625] on div "Addiction Traumatic Incident Burnout Neurodivergence LGBTQIA+ Concerns Self-Est…" at bounding box center [784, 580] width 534 height 470
drag, startPoint x: 1009, startPoint y: 596, endPoint x: 1414, endPoint y: 464, distance: 426.0
click at [1039, 591] on button "Low Mood" at bounding box center [923, 596] width 256 height 41
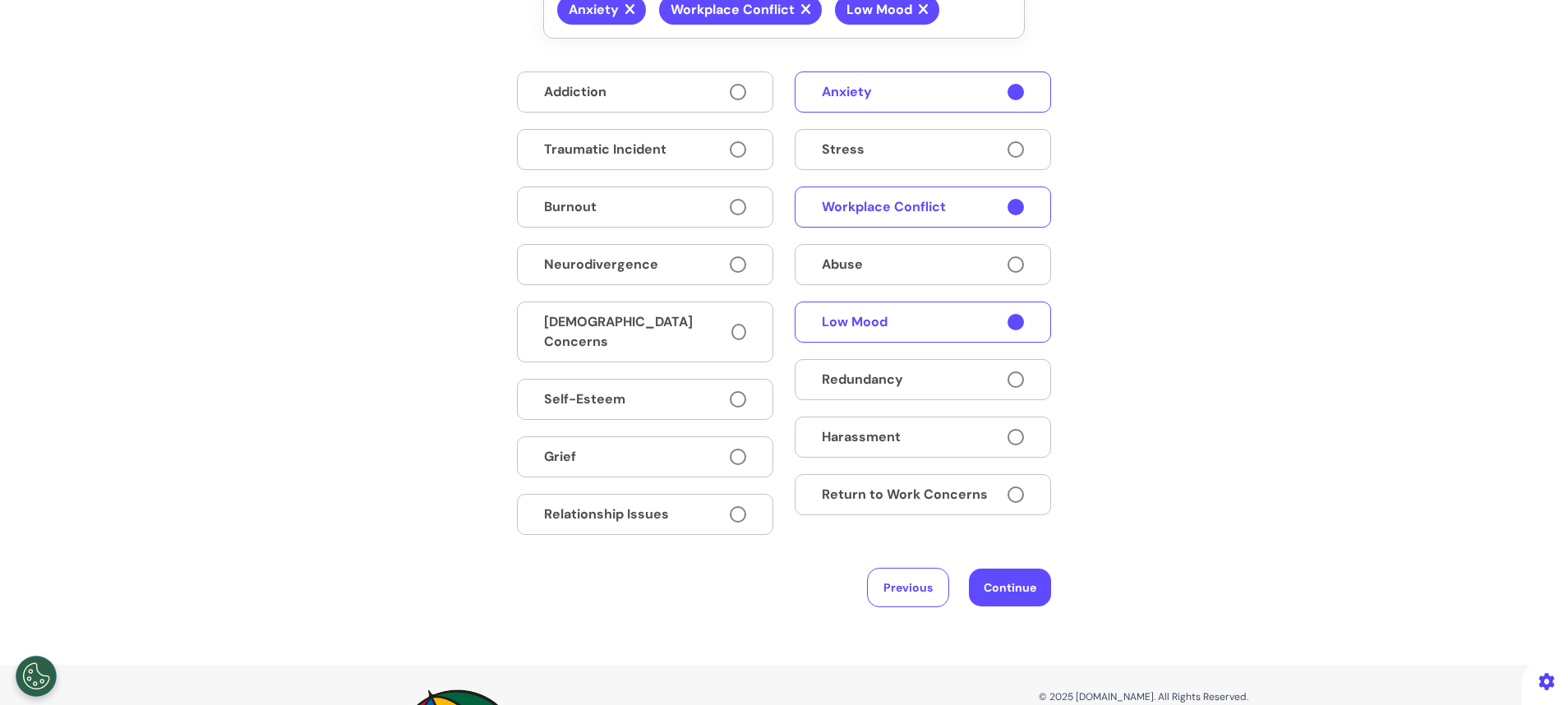
scroll to position [291, 0]
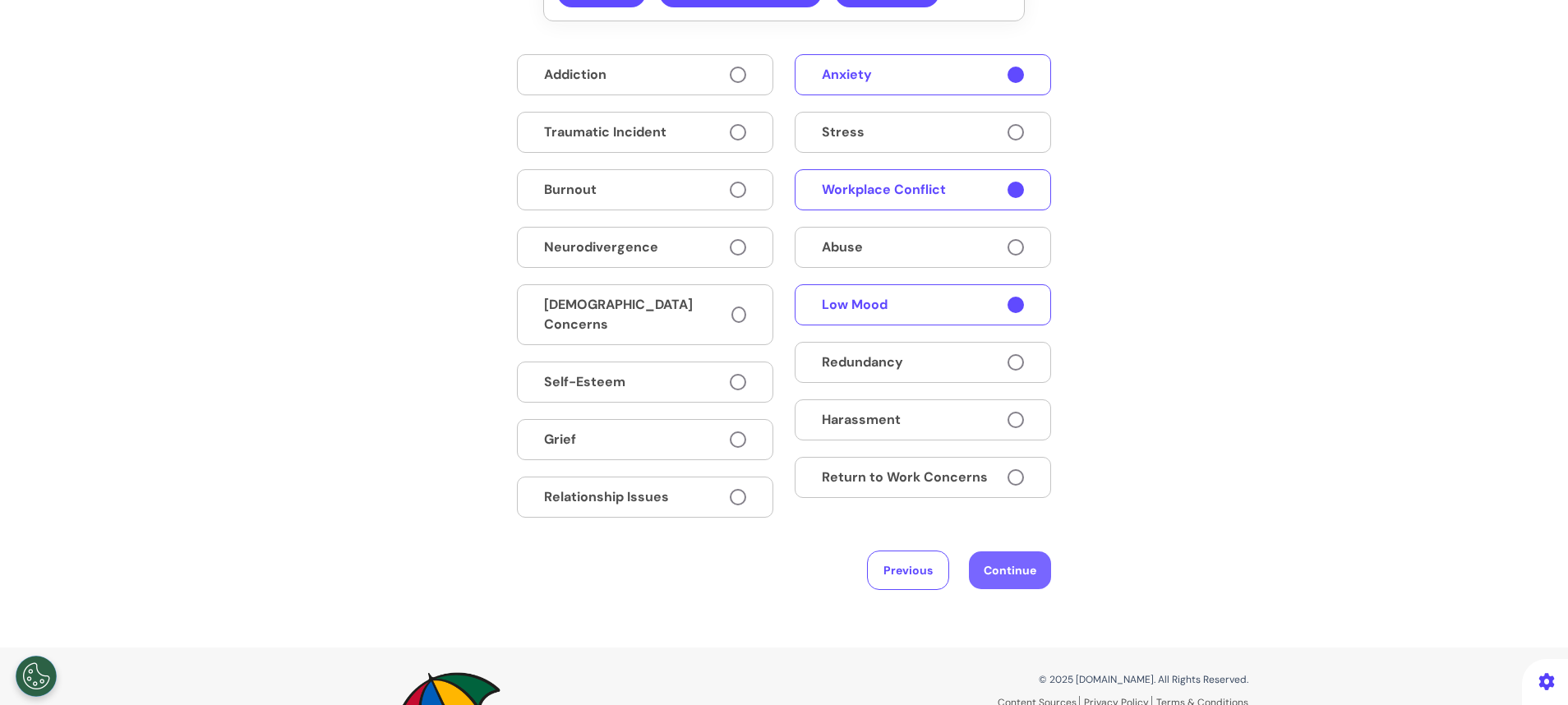
click at [996, 566] on button "Continue" at bounding box center [1009, 571] width 82 height 38
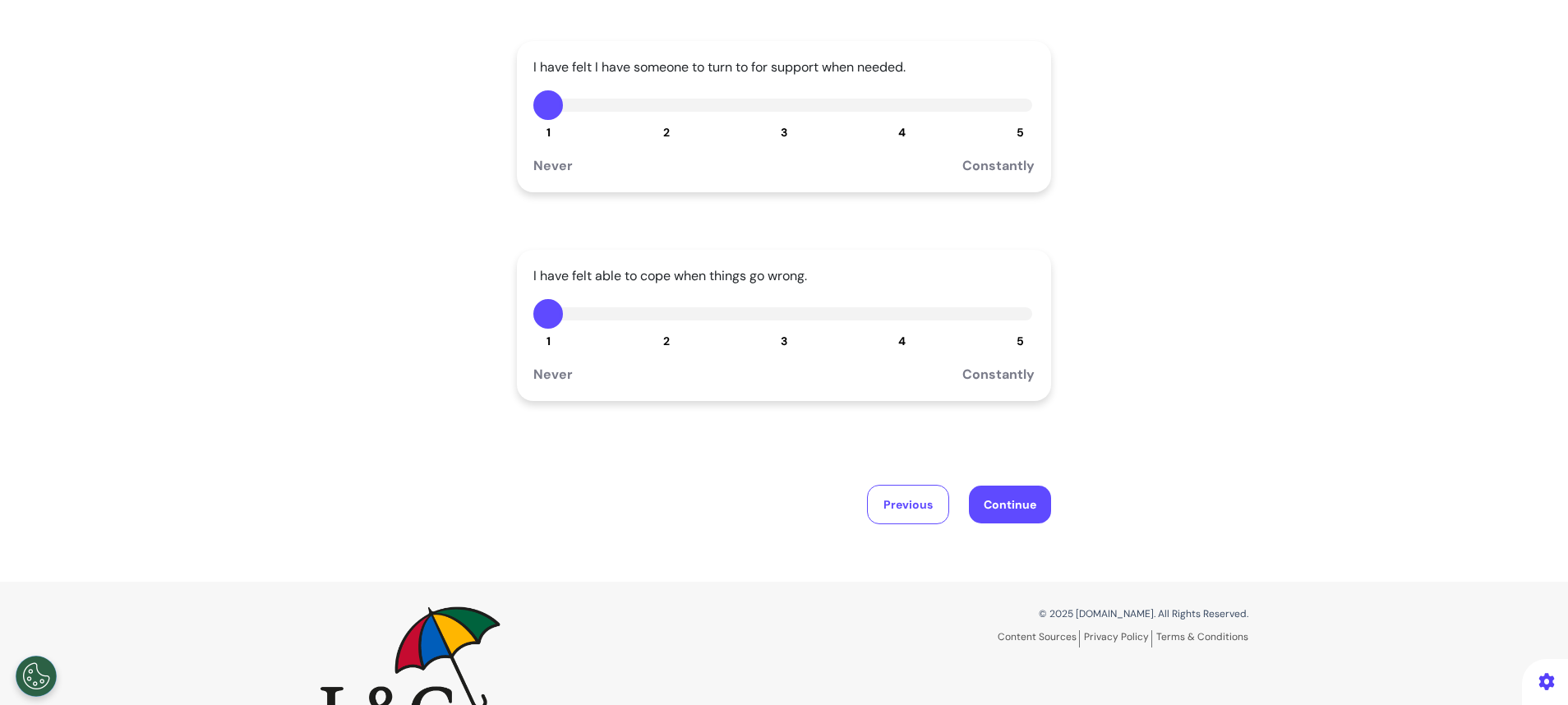
scroll to position [429, 0]
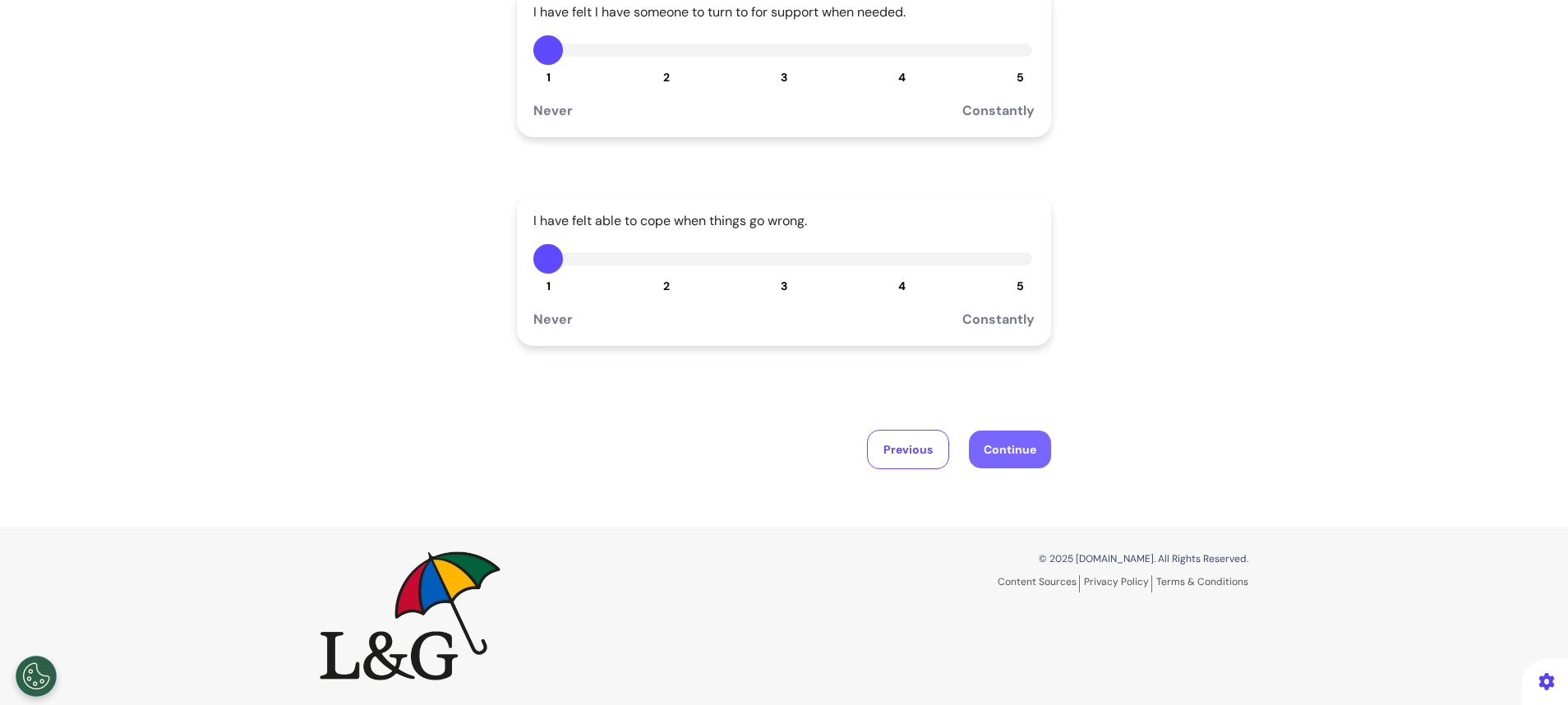
click at [989, 443] on button "Continue" at bounding box center [1009, 449] width 82 height 38
click at [1010, 452] on button "Continue" at bounding box center [1009, 449] width 82 height 38
click at [1029, 447] on button "Continue" at bounding box center [1009, 449] width 82 height 38
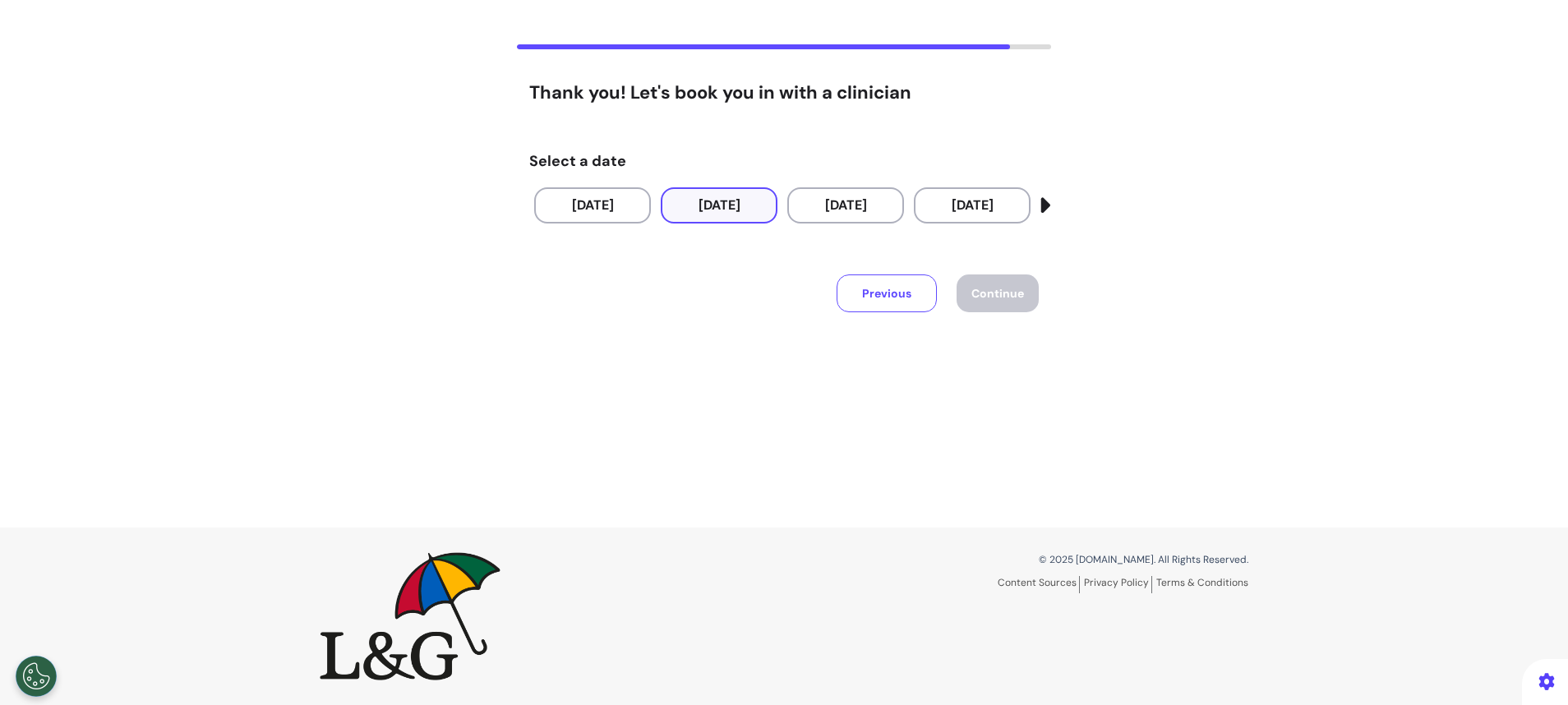
click at [721, 219] on button "25 Sep 2025" at bounding box center [719, 206] width 117 height 36
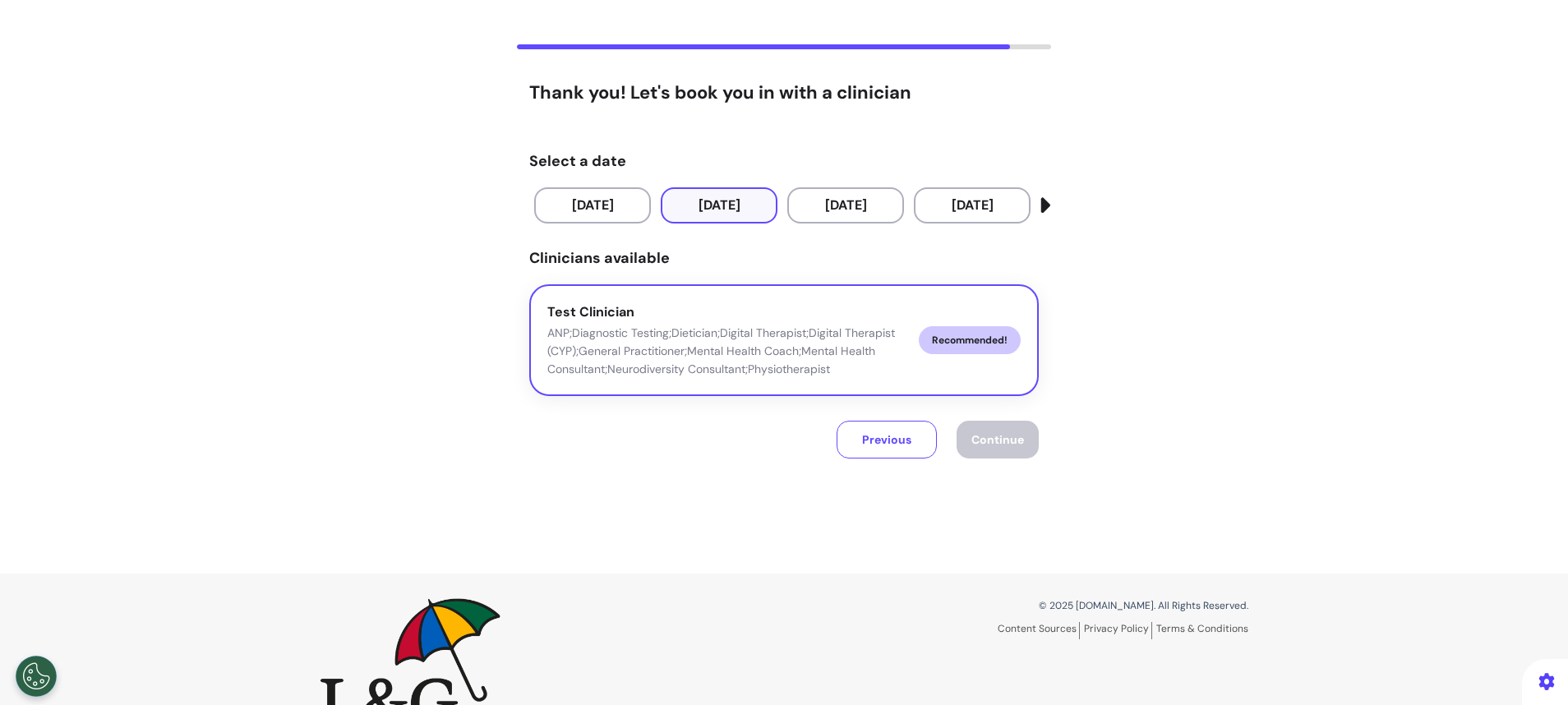
click at [818, 324] on p "ANP;Diagnostic Testing;Dietician;Digital Therapist;Digital Therapist (CYP);Gene…" at bounding box center [726, 350] width 358 height 54
click at [992, 455] on button "Continue" at bounding box center [997, 440] width 82 height 38
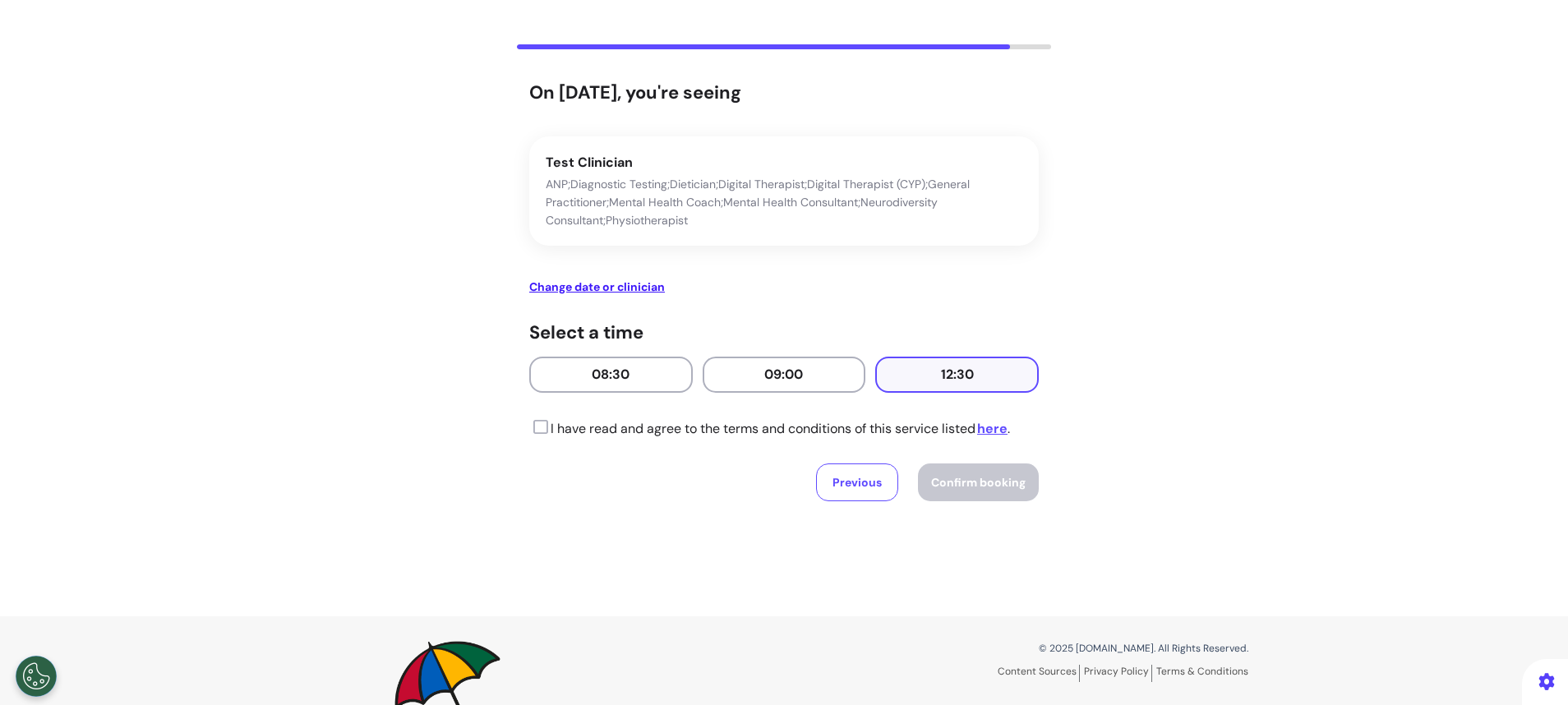
click at [920, 389] on button "12:30" at bounding box center [957, 374] width 164 height 36
click at [529, 428] on icon at bounding box center [539, 427] width 19 height 16
click at [980, 476] on span "Confirm booking" at bounding box center [978, 482] width 95 height 15
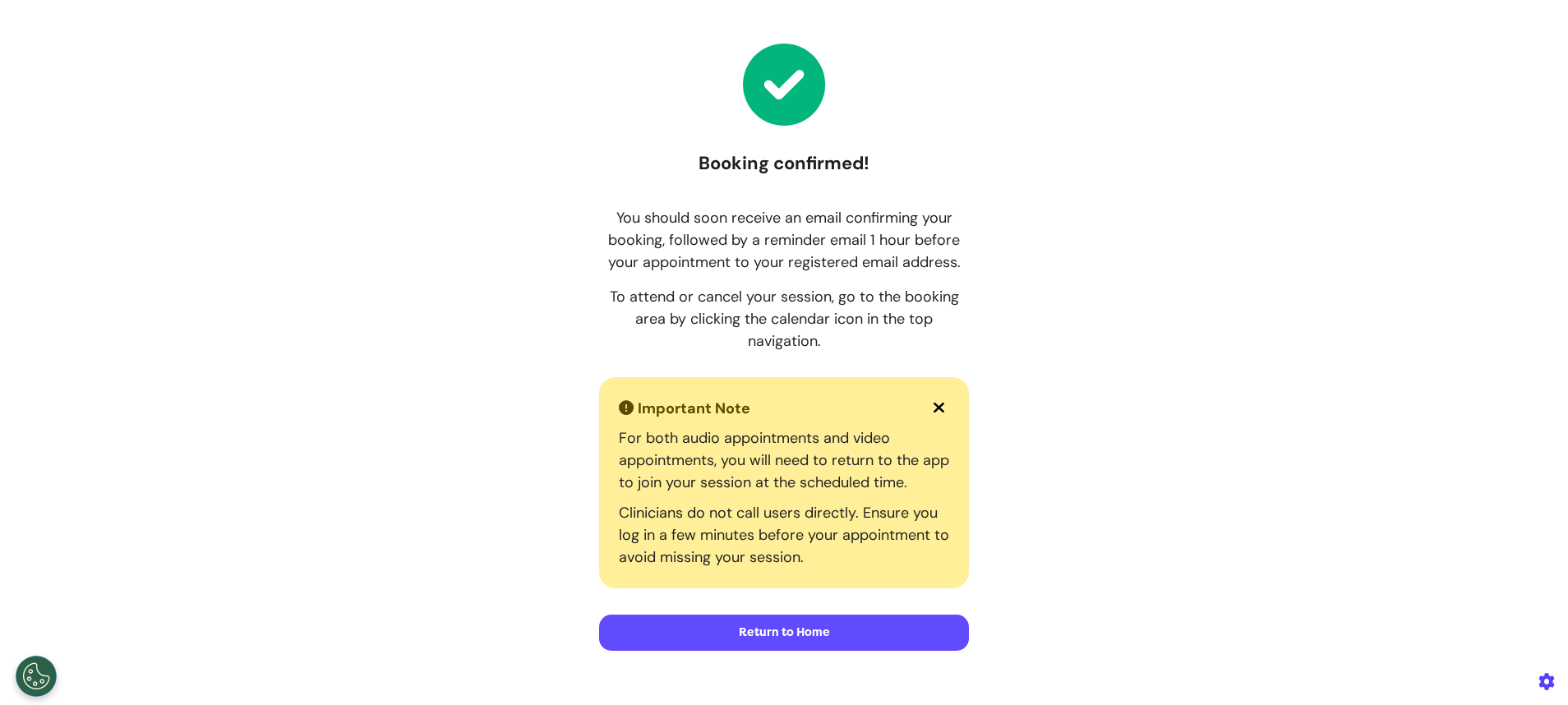
click at [828, 634] on button "Return to Home" at bounding box center [784, 633] width 370 height 36
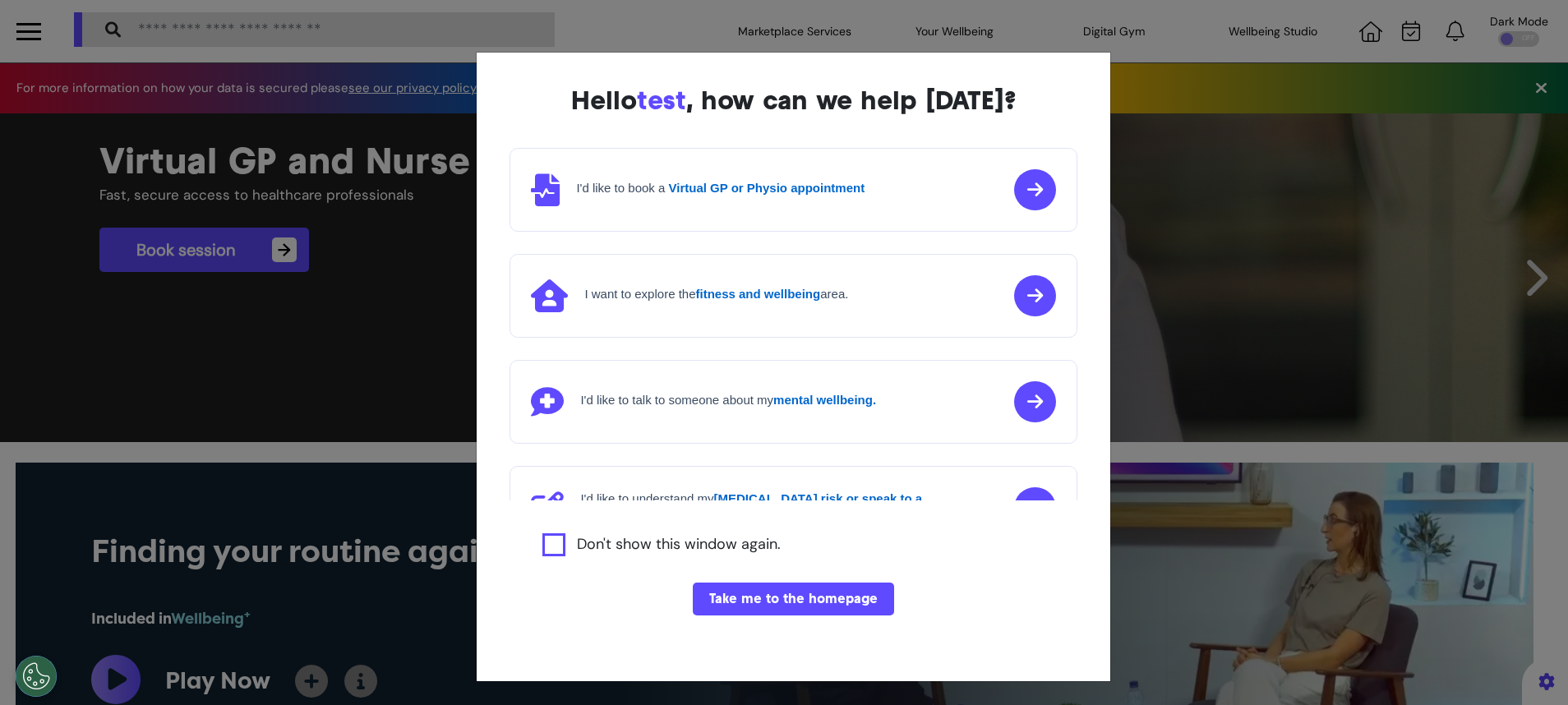
scroll to position [0, 783]
click at [785, 609] on button "Take me to the homepage" at bounding box center [793, 599] width 201 height 33
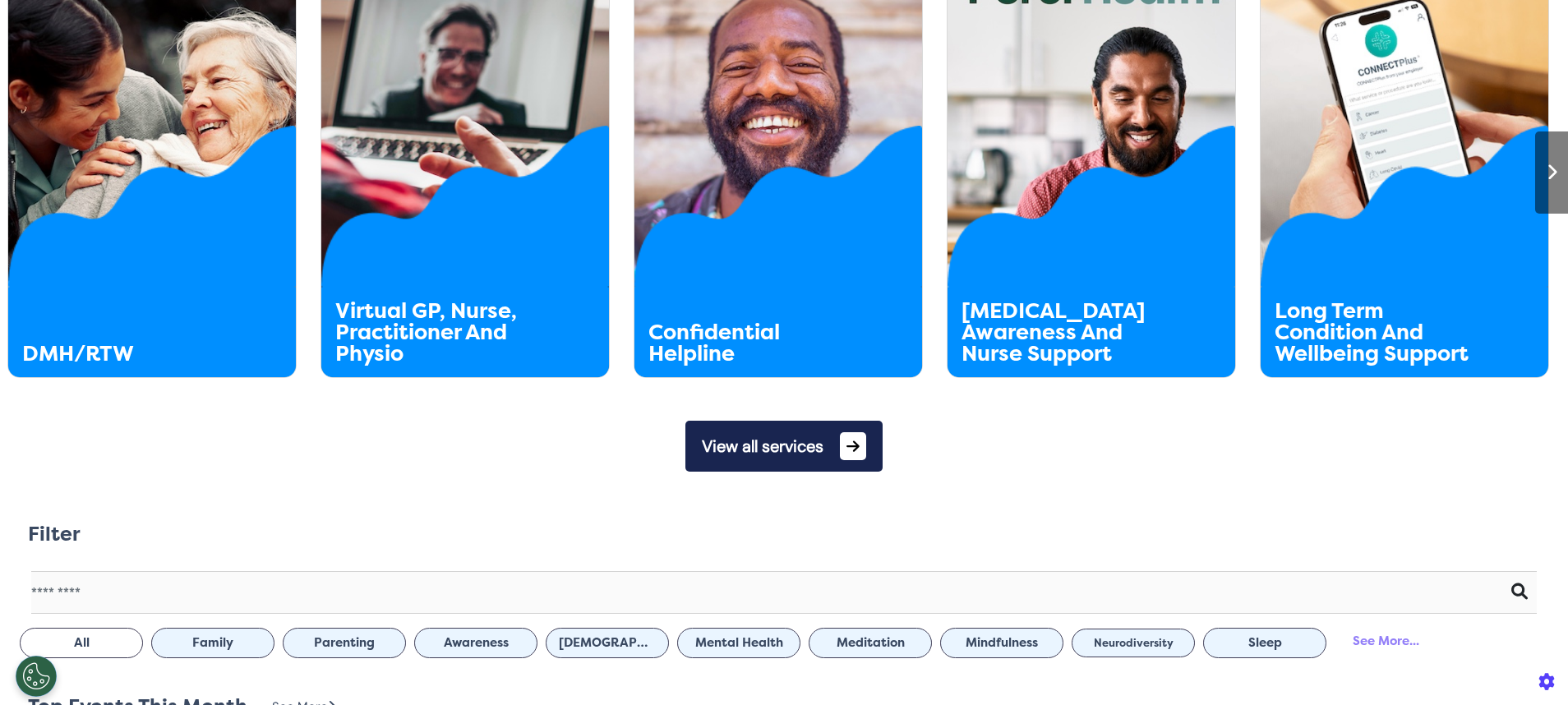
scroll to position [933, 0]
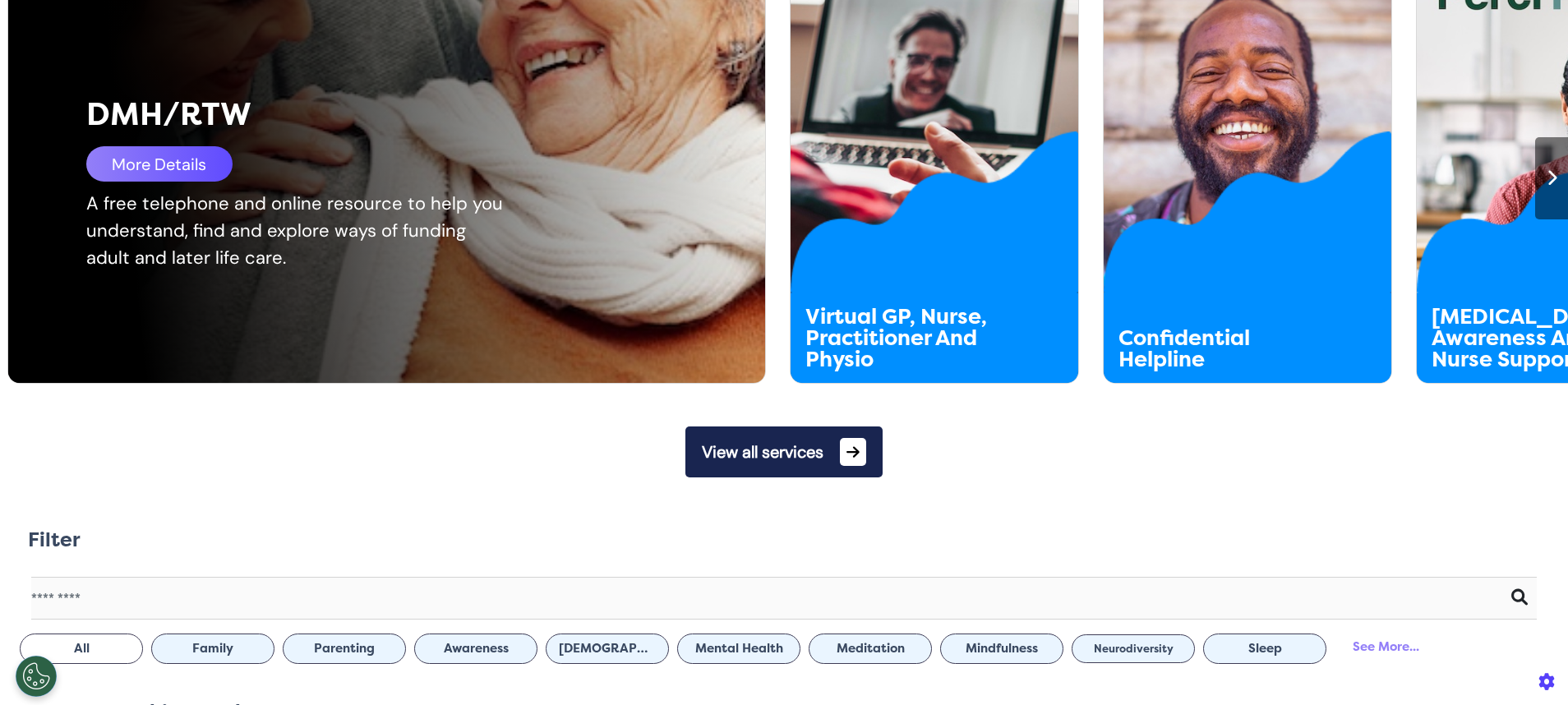
click at [140, 160] on div "More Details" at bounding box center [159, 164] width 146 height 35
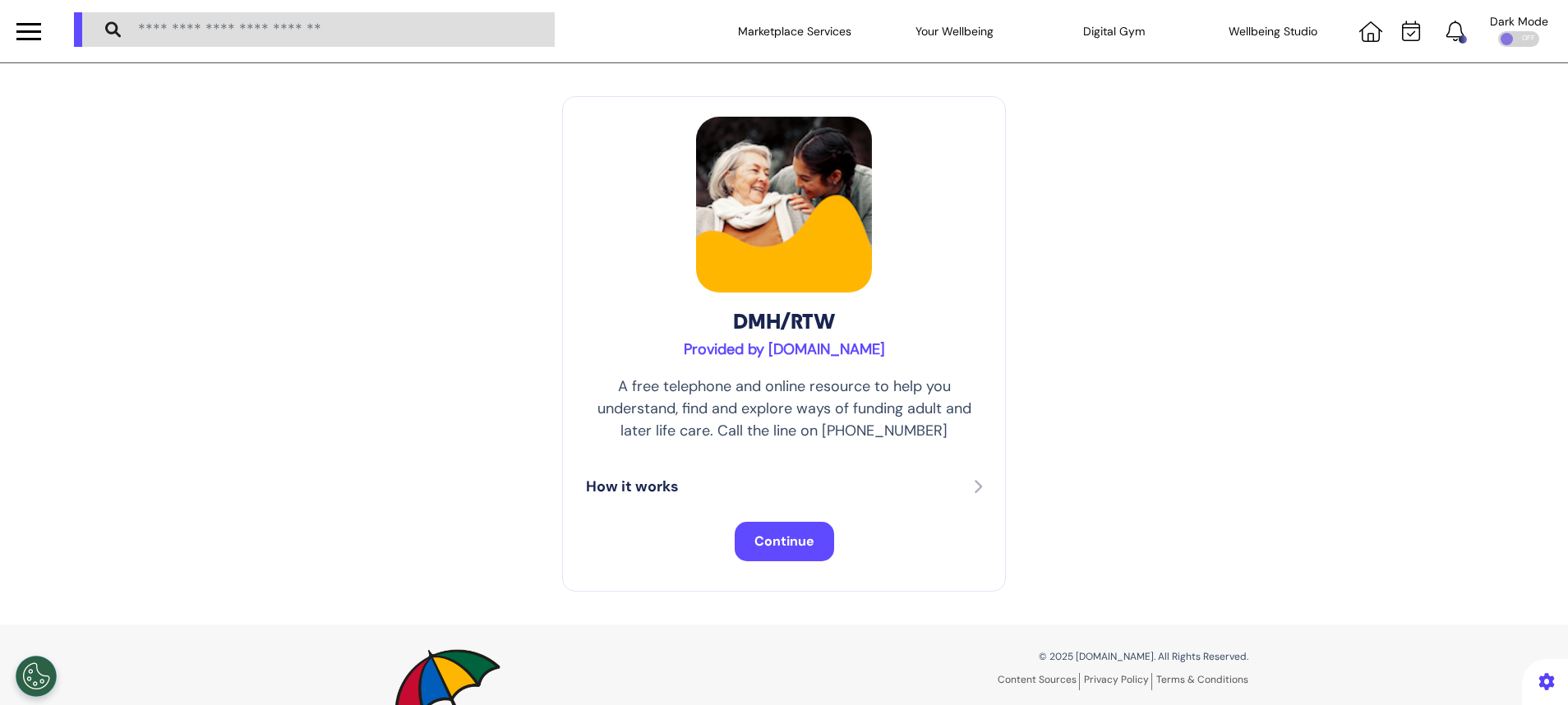
click at [788, 534] on span "Continue" at bounding box center [785, 541] width 60 height 17
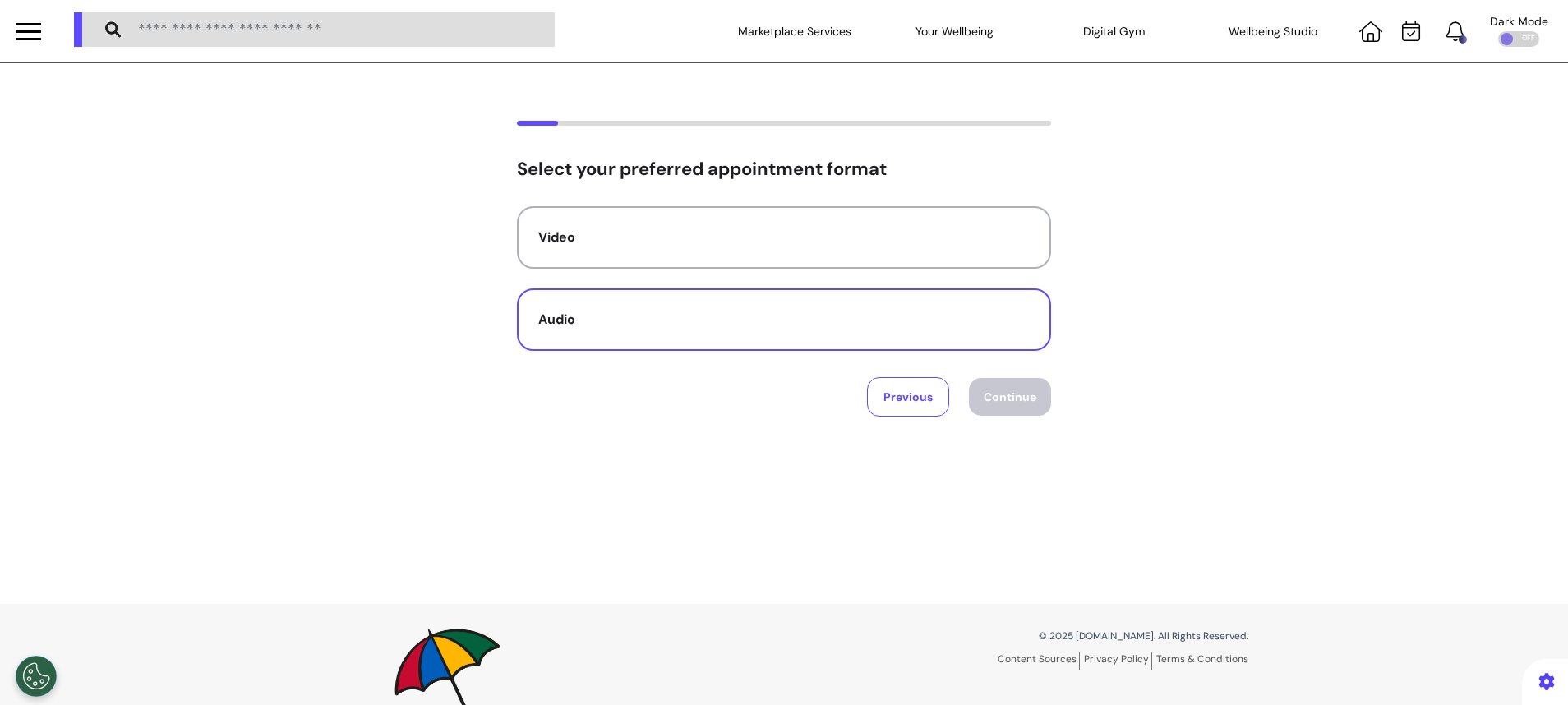
click at [692, 306] on button "Audio" at bounding box center [784, 319] width 534 height 63
click at [1015, 405] on button "Continue" at bounding box center [1009, 397] width 82 height 38
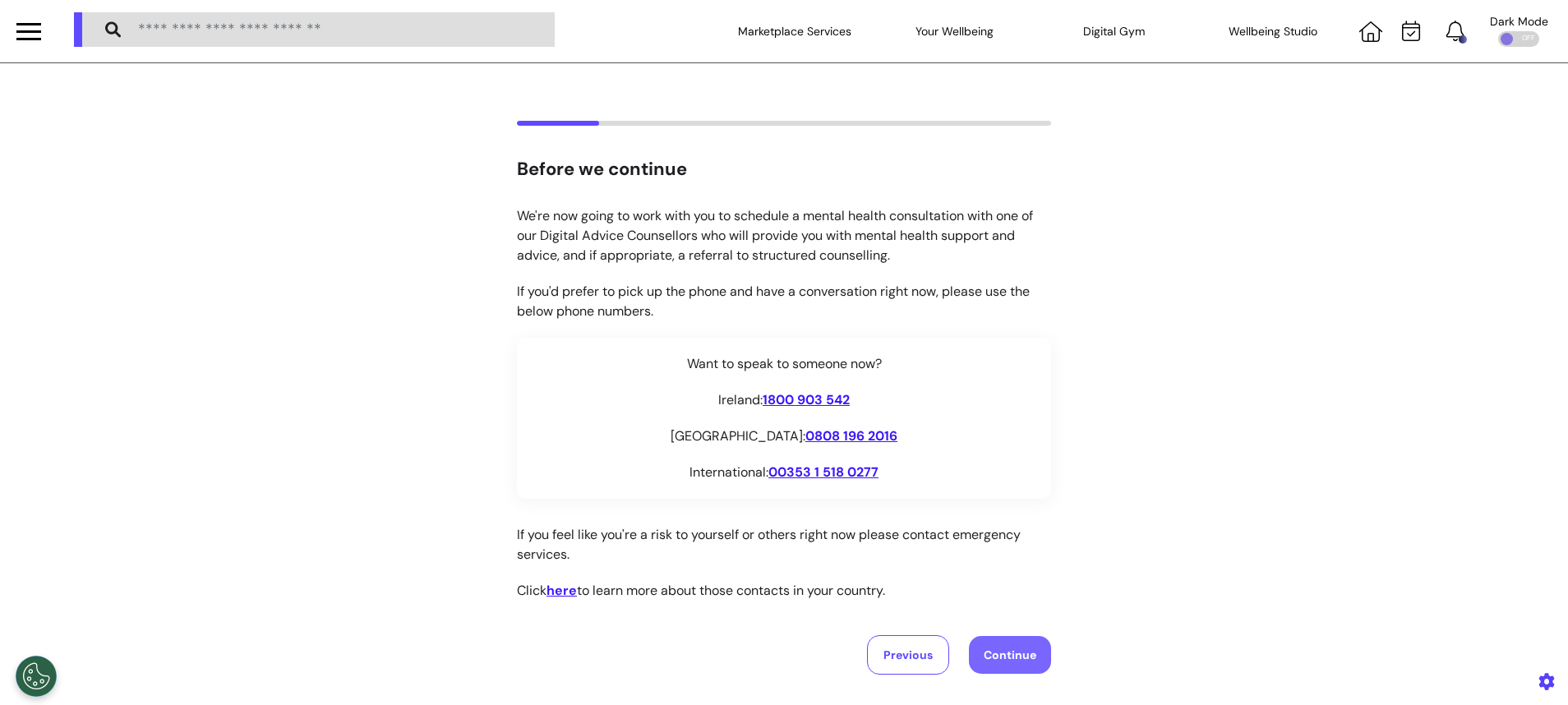
click at [999, 646] on button "Continue" at bounding box center [1009, 655] width 82 height 38
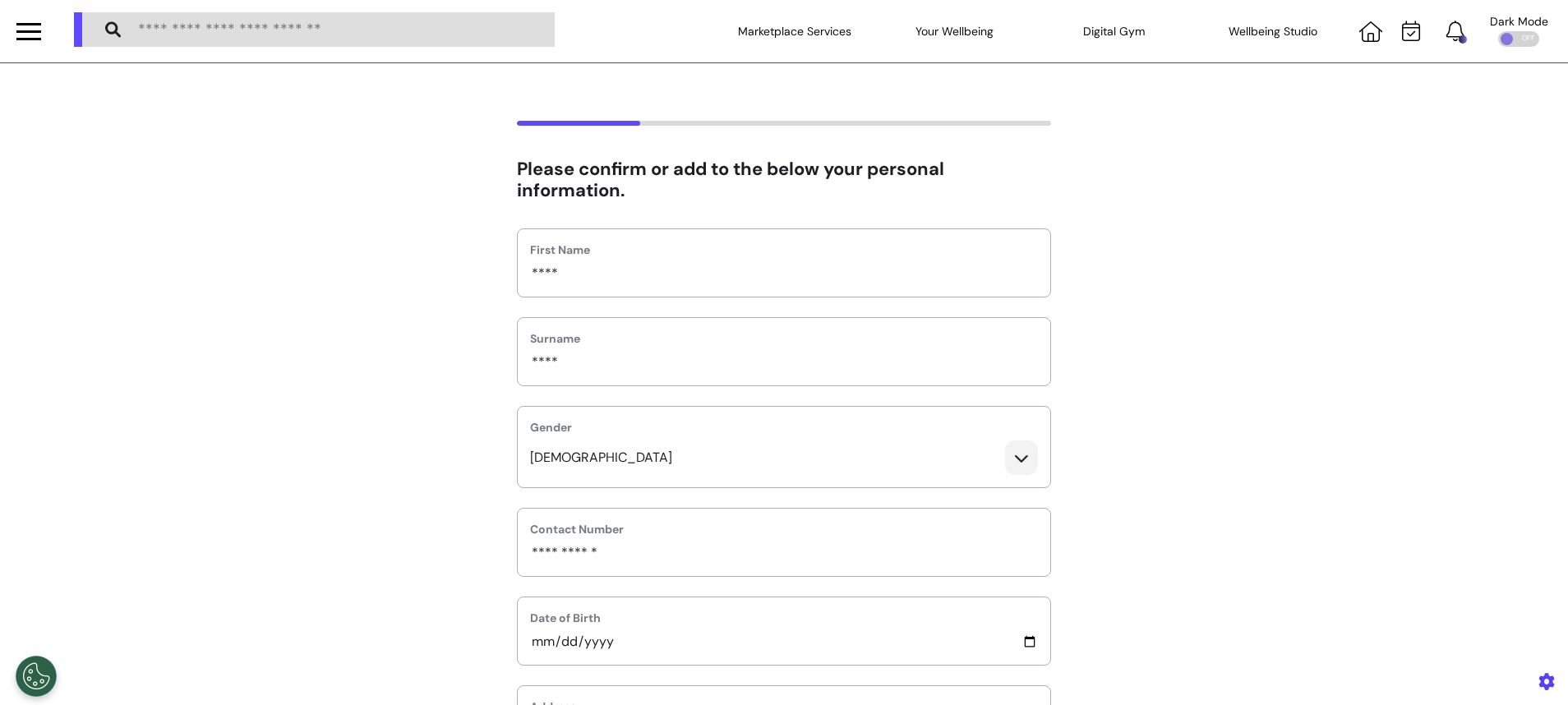
scroll to position [436, 0]
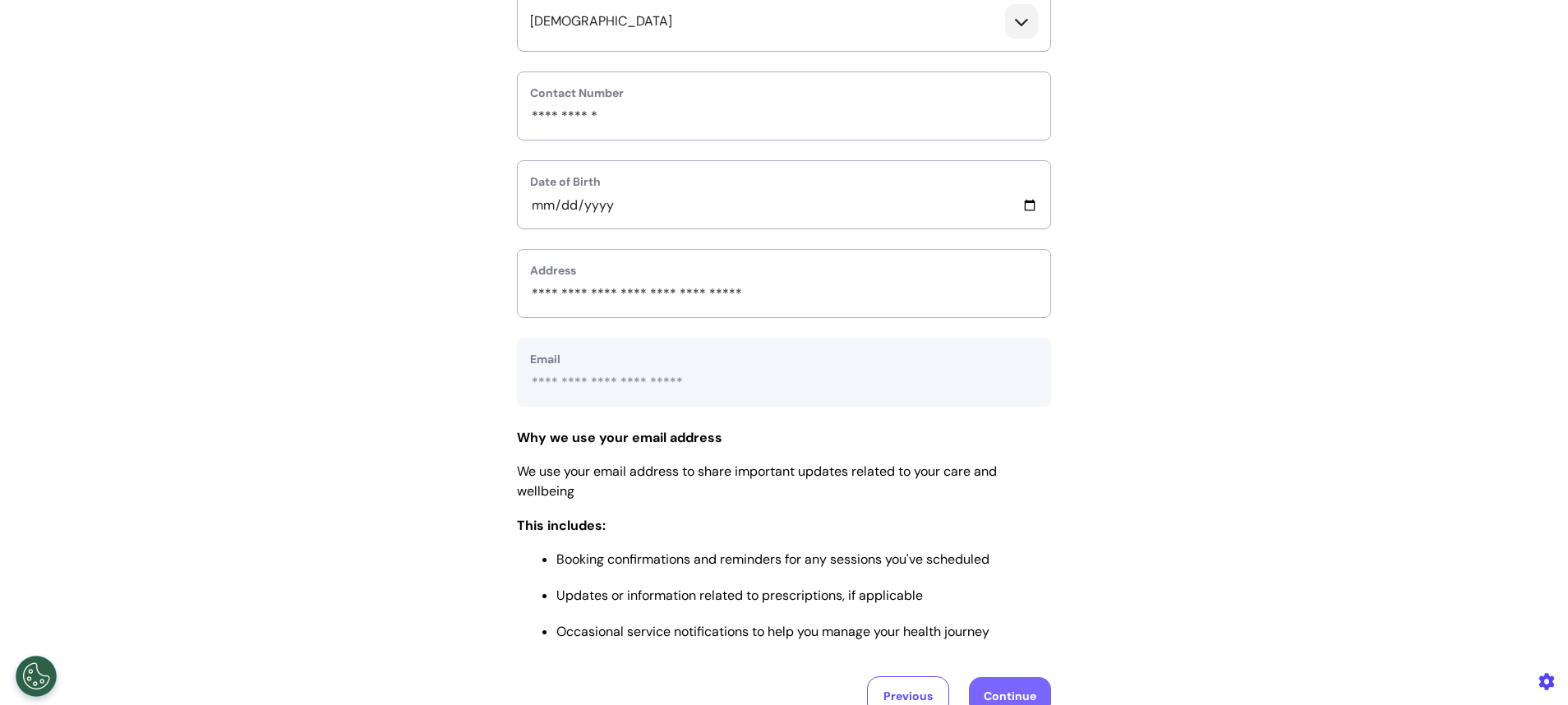
click at [994, 686] on button "Continue" at bounding box center [1009, 696] width 82 height 38
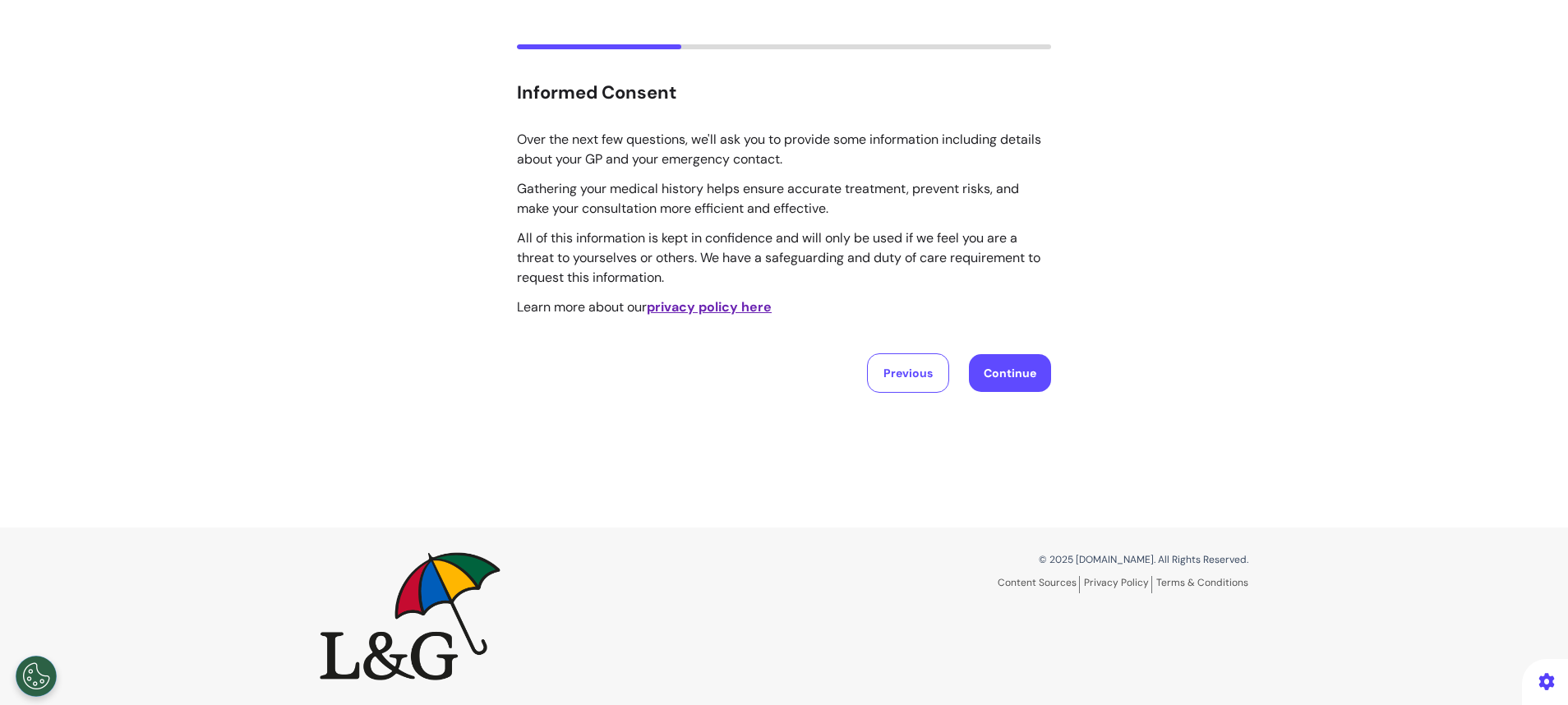
scroll to position [0, 0]
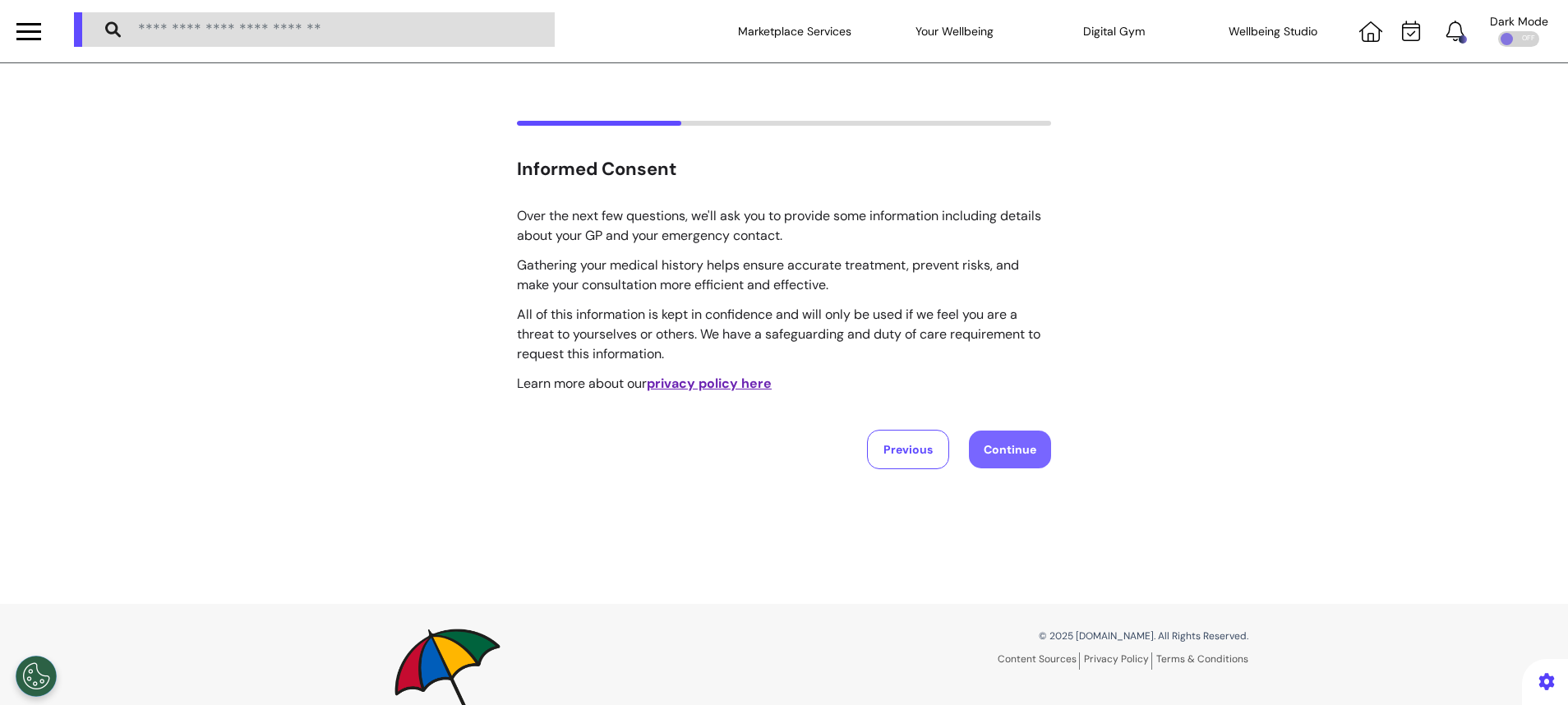
click at [1003, 449] on button "Continue" at bounding box center [1009, 449] width 82 height 38
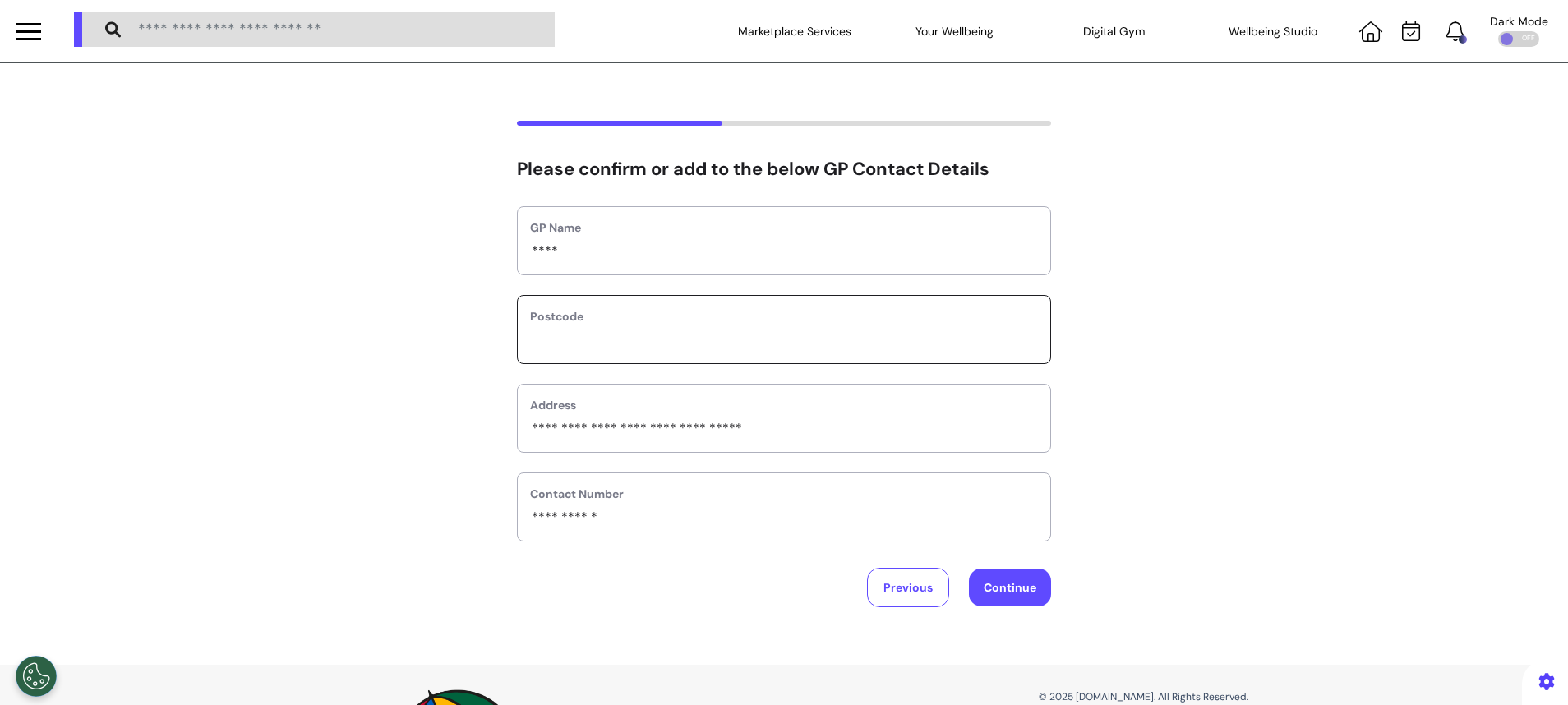
click at [985, 337] on input "text" at bounding box center [784, 340] width 508 height 22
type input "*******"
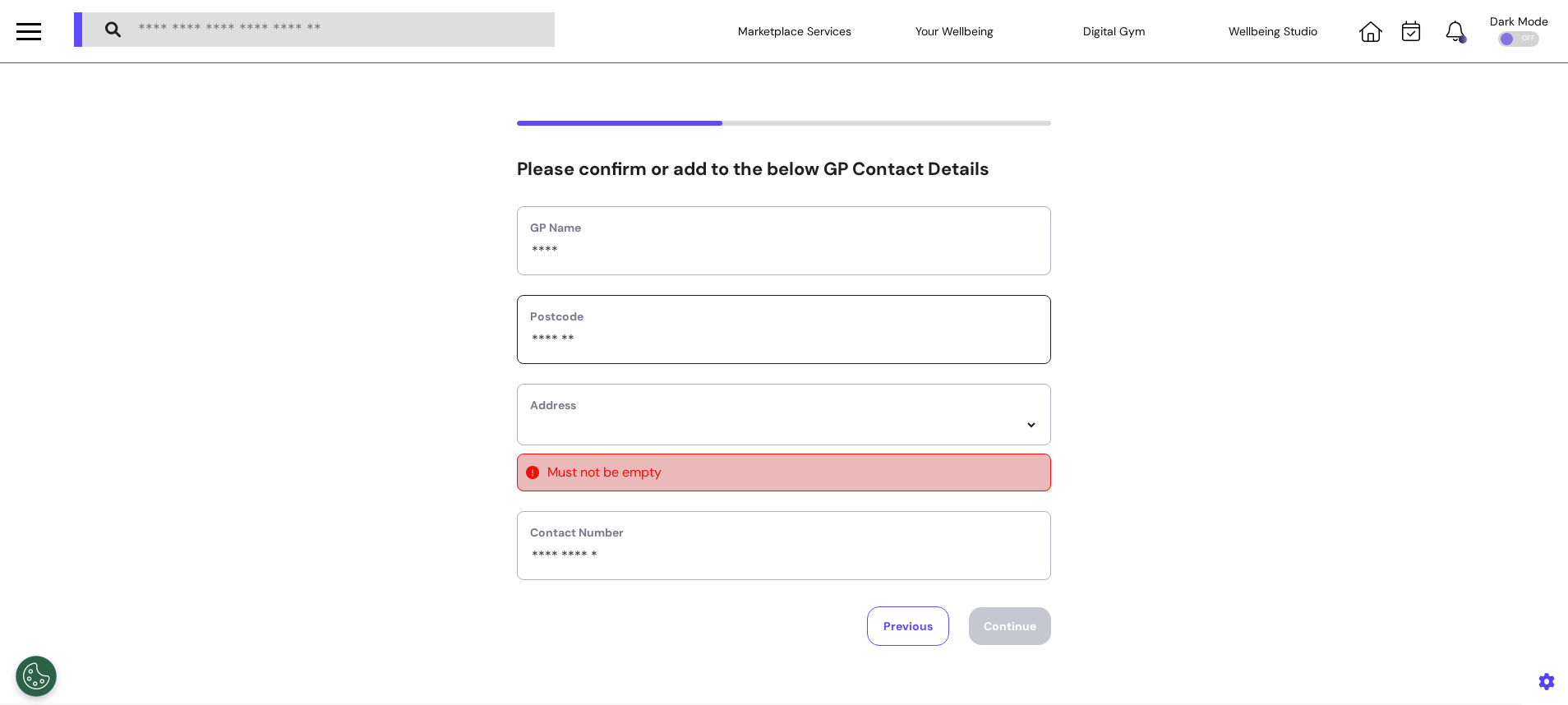
select select
click at [1021, 422] on select "**********" at bounding box center [784, 425] width 508 height 14
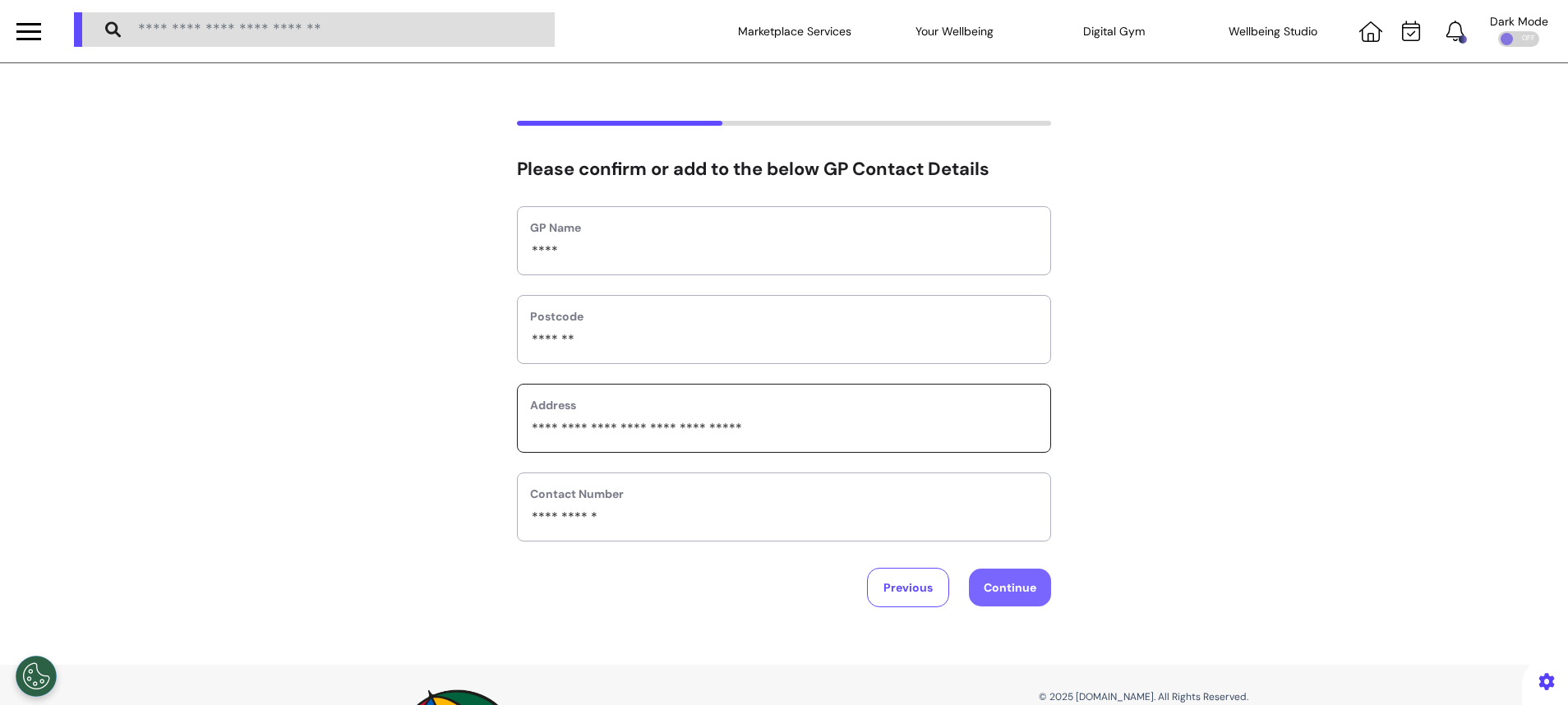
click at [1012, 583] on button "Continue" at bounding box center [1009, 588] width 82 height 38
select select "******"
